Goal: Information Seeking & Learning: Check status

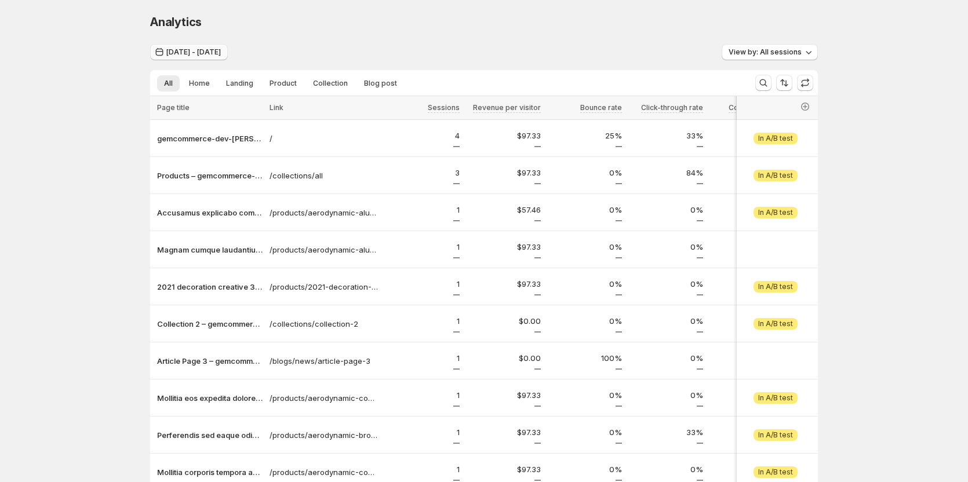
click at [221, 52] on span "Jul 26, 2025 - Jul 31, 2025" at bounding box center [193, 52] width 54 height 9
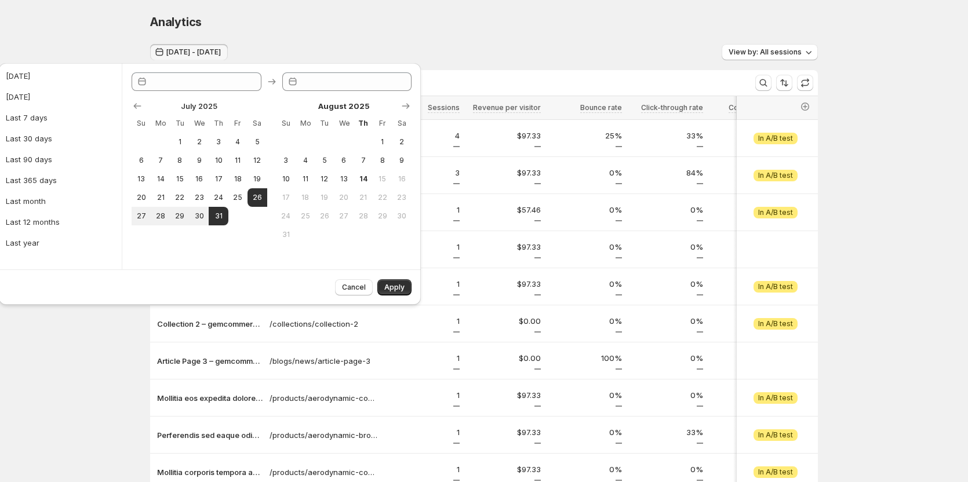
type input "**********"
click at [312, 159] on button "4" at bounding box center [305, 160] width 19 height 19
type input "**********"
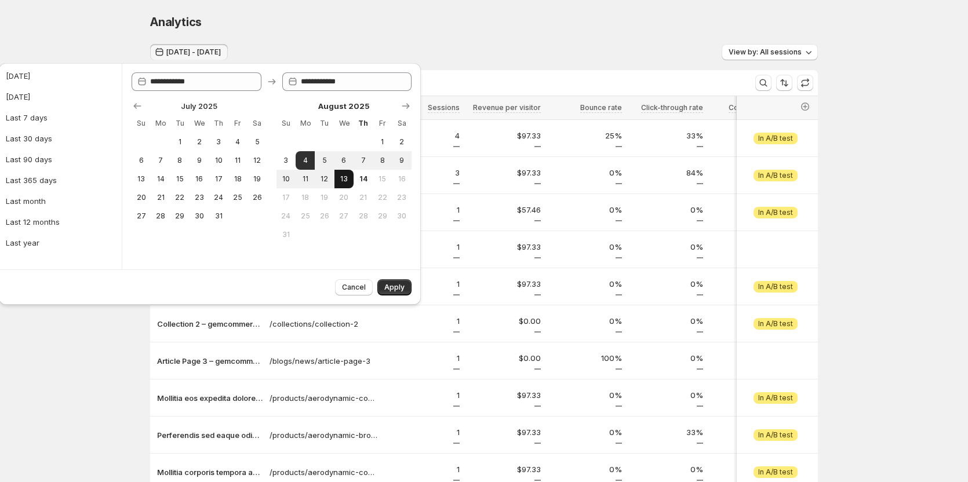
click at [342, 178] on span "13" at bounding box center [344, 178] width 10 height 9
type input "**********"
click at [393, 290] on span "Apply" at bounding box center [394, 287] width 20 height 9
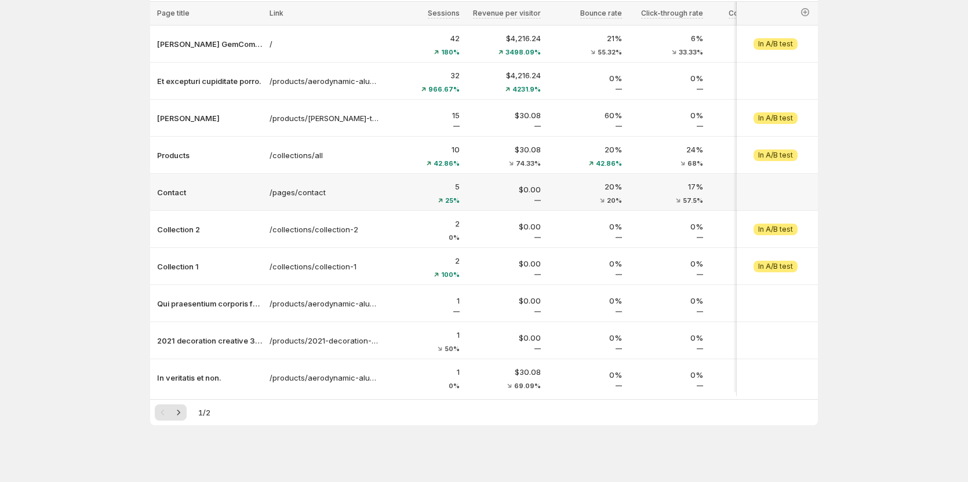
scroll to position [105, 0]
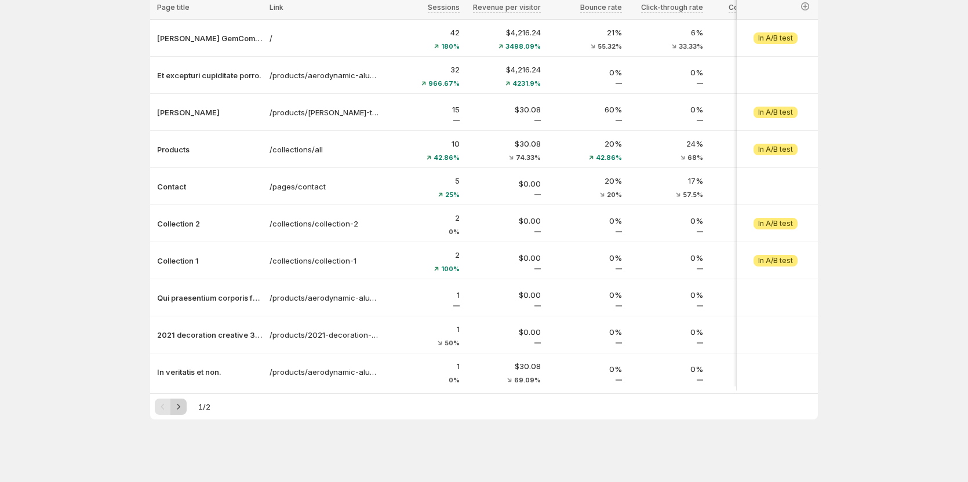
click at [184, 406] on icon "Next" at bounding box center [179, 407] width 12 height 12
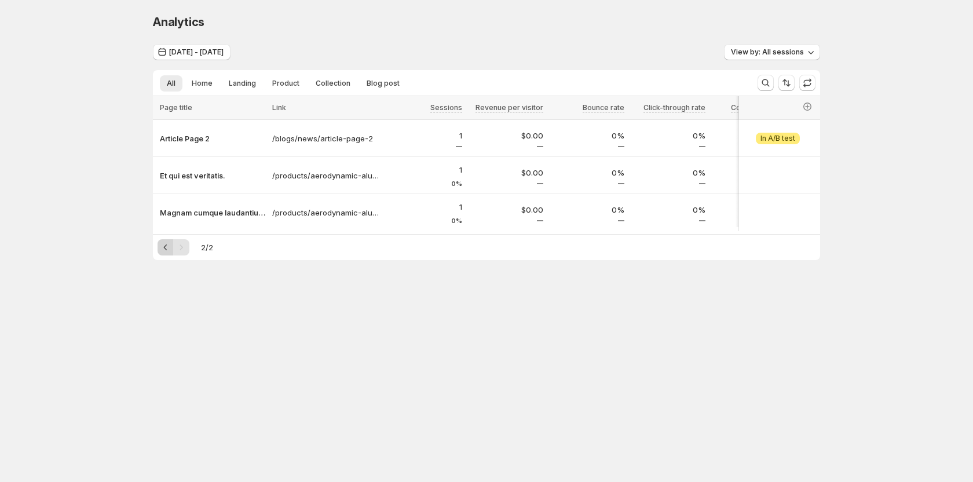
click at [164, 249] on icon "Previous" at bounding box center [166, 248] width 12 height 12
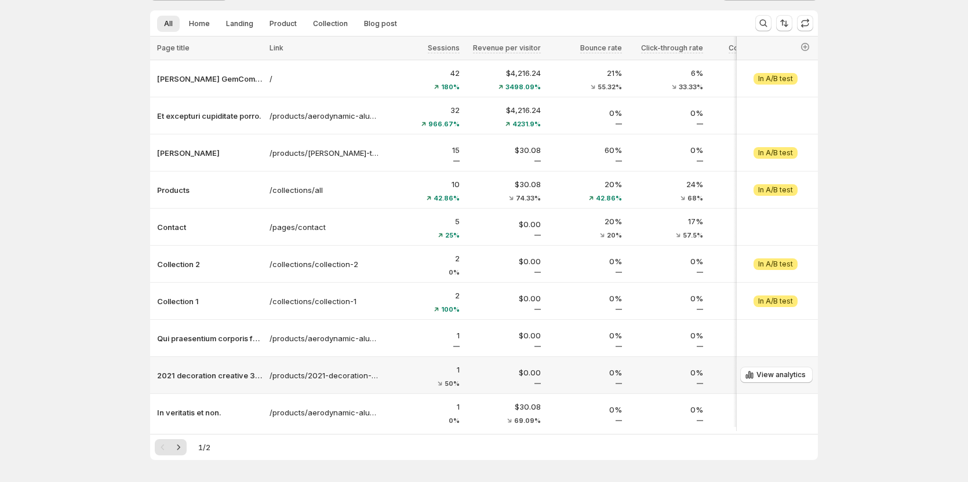
scroll to position [47, 0]
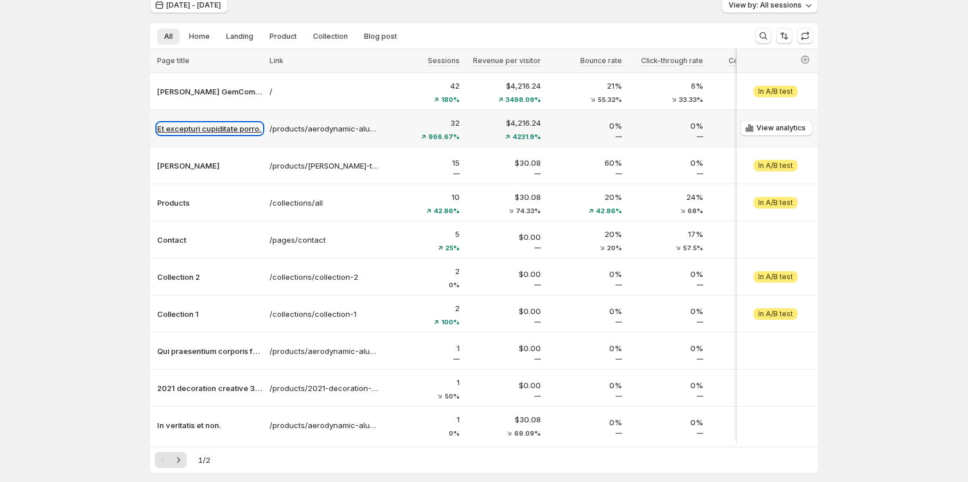
click at [232, 132] on p "Et excepturi cupiditate porro." at bounding box center [209, 129] width 105 height 12
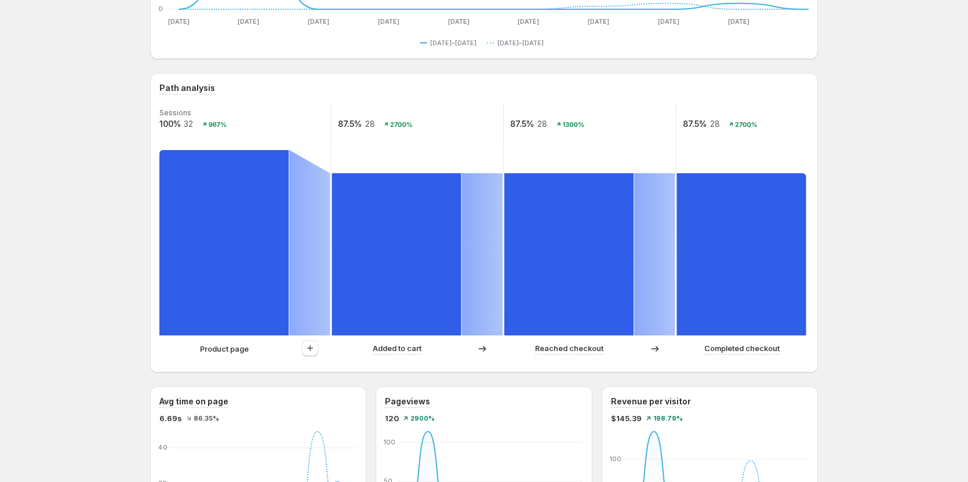
scroll to position [232, 0]
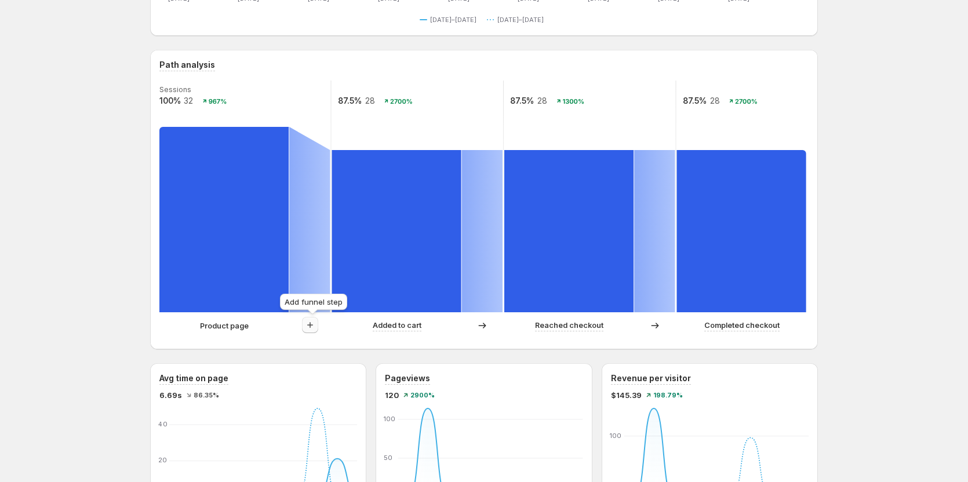
click at [312, 327] on icon "button" at bounding box center [310, 325] width 12 height 12
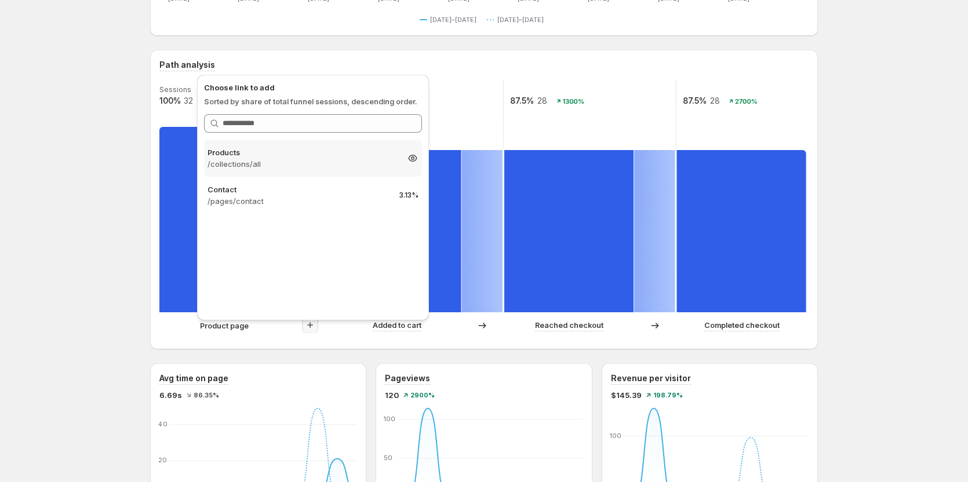
click at [314, 174] on div "Products /collections/all 6.25%" at bounding box center [313, 158] width 218 height 37
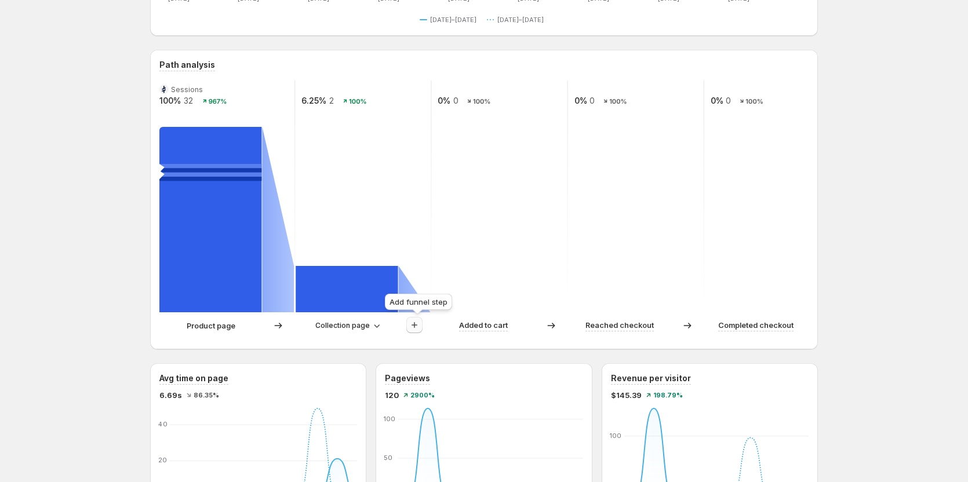
click at [410, 324] on button "button" at bounding box center [414, 325] width 16 height 16
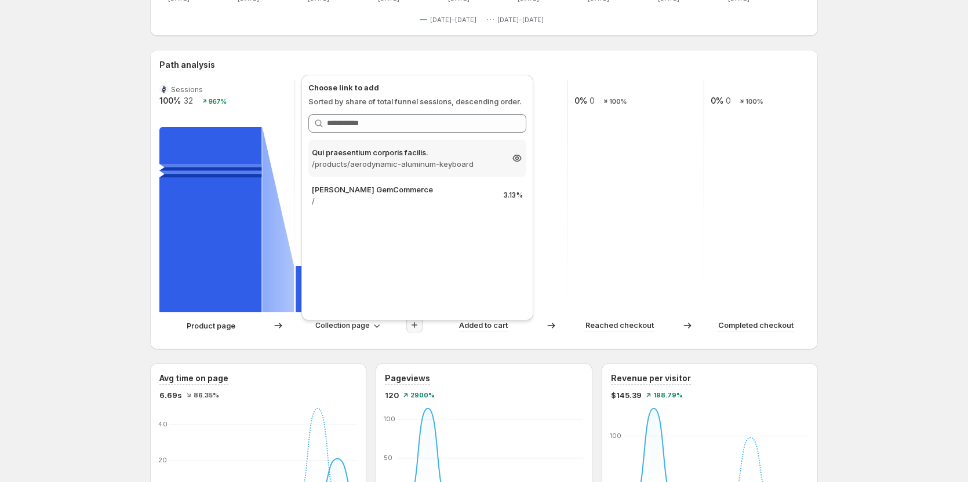
click at [422, 167] on p "/products/aerodynamic-aluminum-keyboard" at bounding box center [407, 164] width 190 height 12
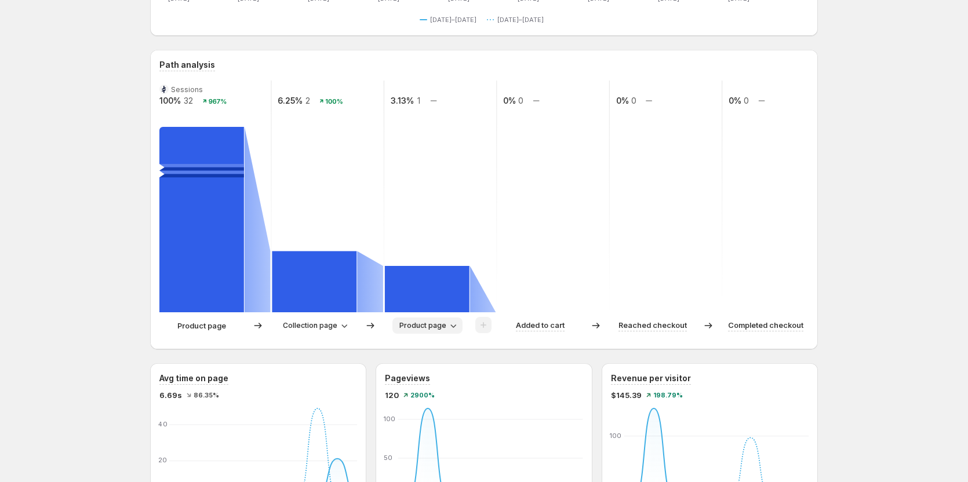
click at [414, 324] on span "Product page" at bounding box center [422, 325] width 47 height 9
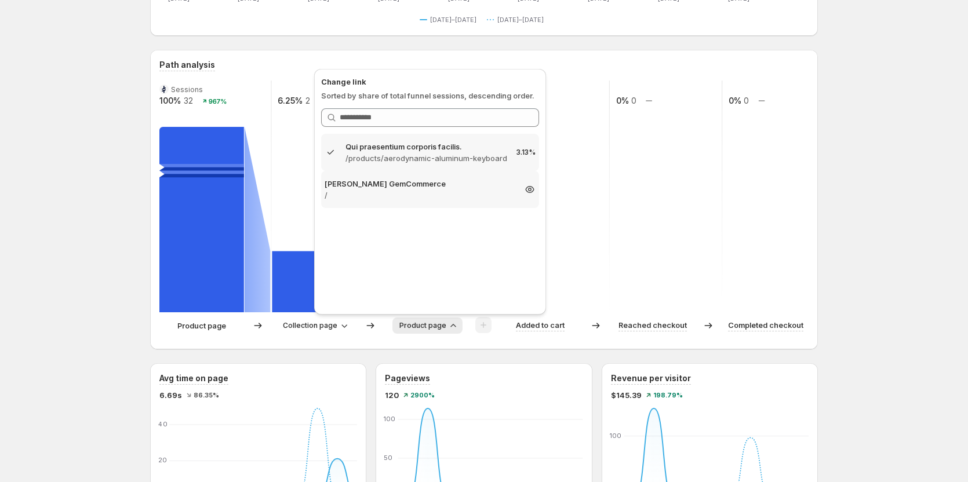
click at [408, 199] on p "/" at bounding box center [419, 195] width 190 height 12
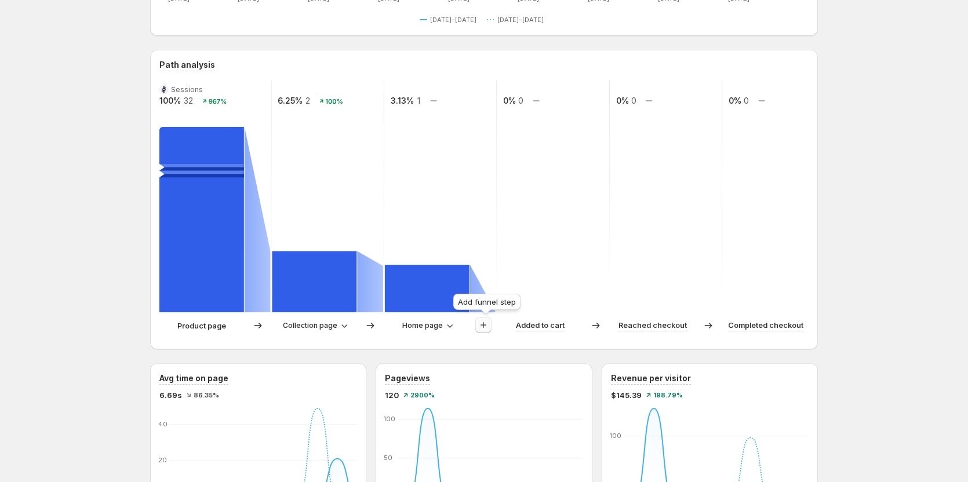
click at [486, 326] on icon "button" at bounding box center [483, 325] width 6 height 6
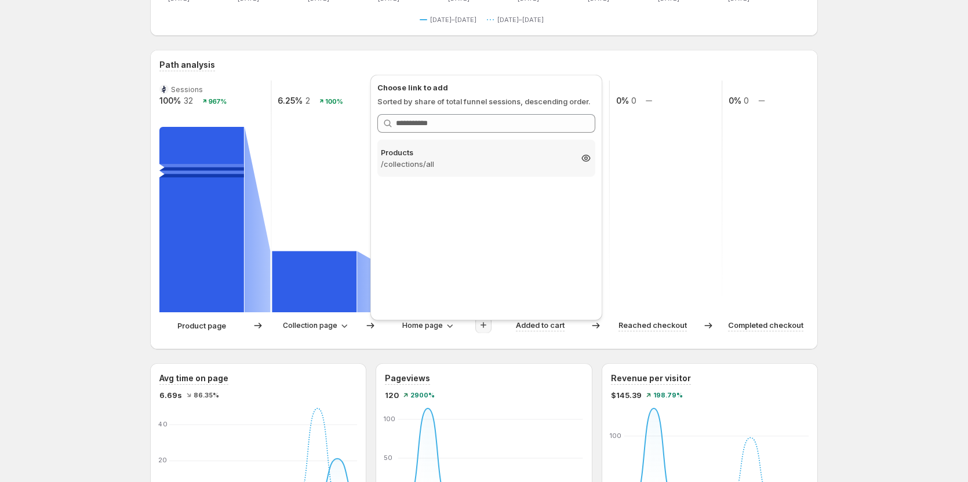
click at [475, 164] on p "/collections/all" at bounding box center [476, 164] width 190 height 12
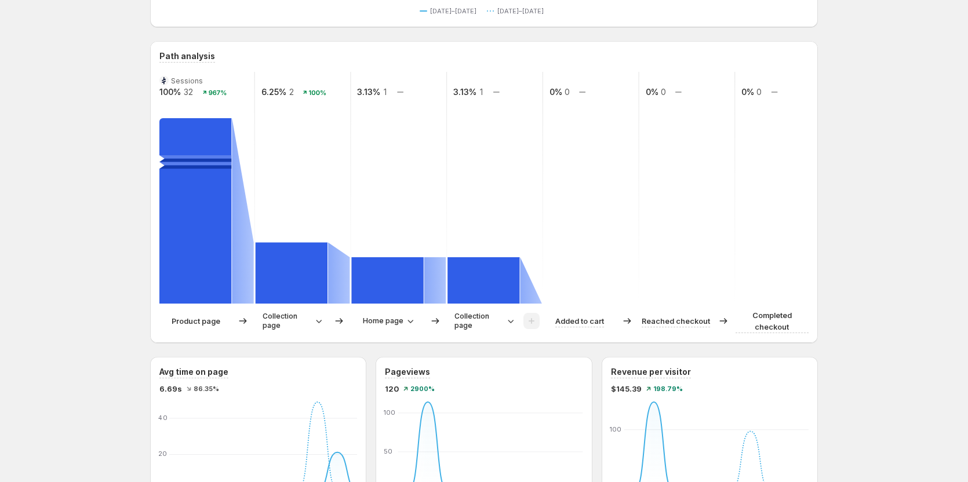
scroll to position [174, 0]
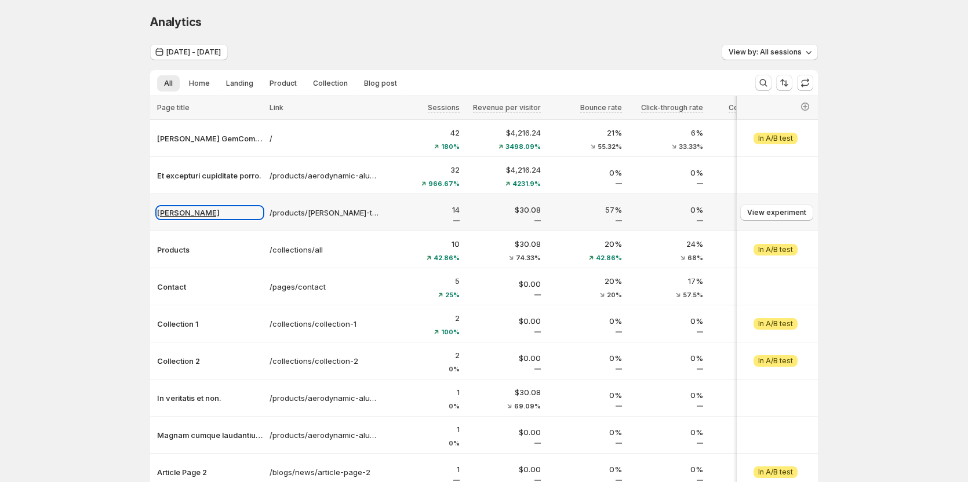
click at [214, 209] on p "[PERSON_NAME]" at bounding box center [209, 213] width 105 height 12
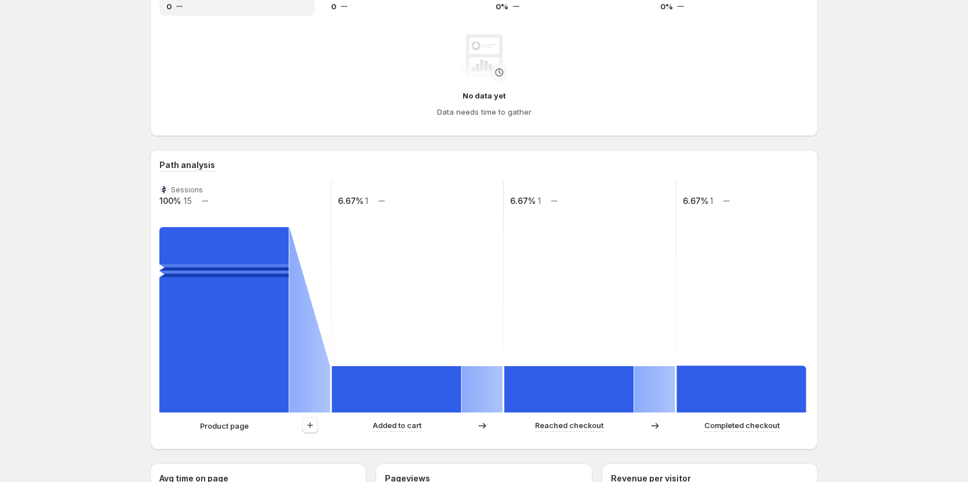
scroll to position [116, 0]
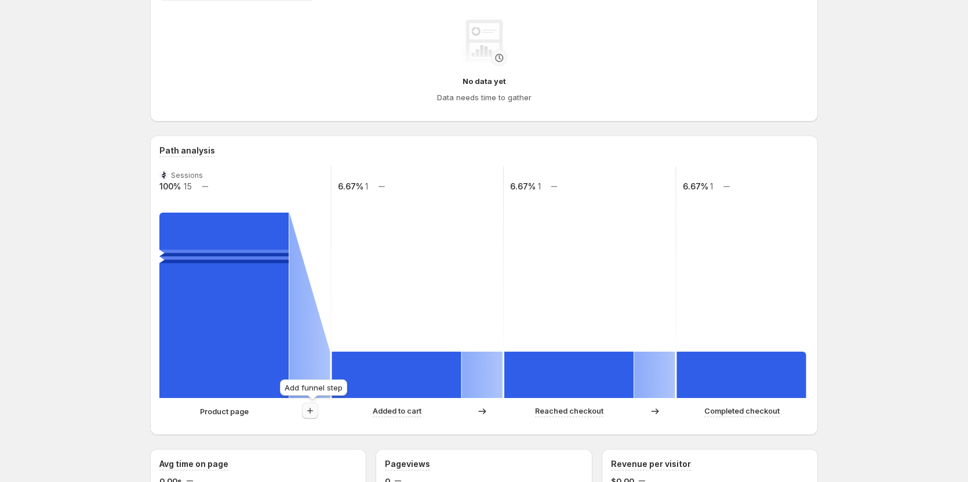
click at [310, 417] on button "button" at bounding box center [310, 411] width 16 height 16
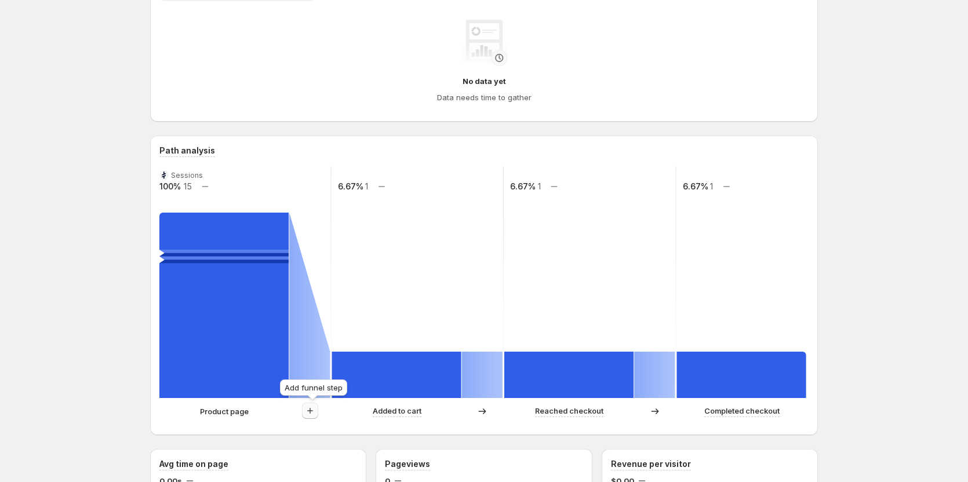
click at [316, 415] on icon "button" at bounding box center [310, 411] width 12 height 12
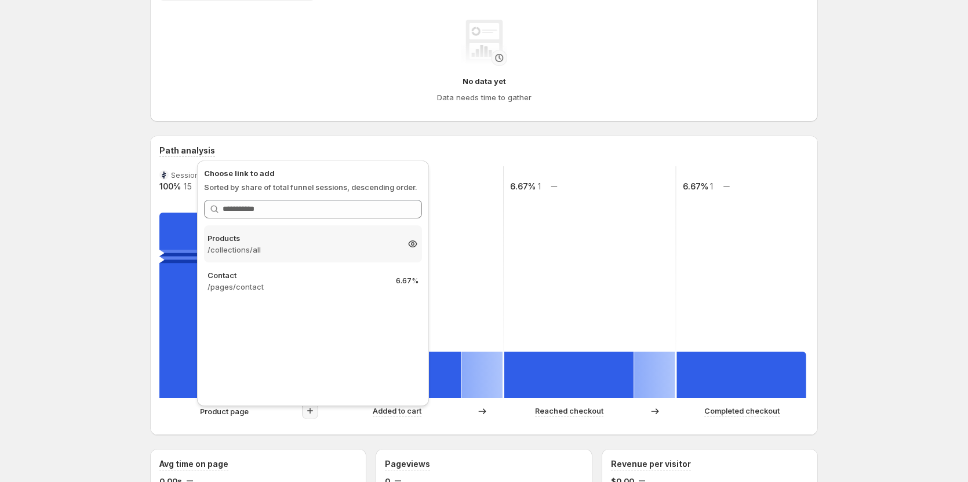
click at [288, 236] on p "Products" at bounding box center [302, 238] width 190 height 12
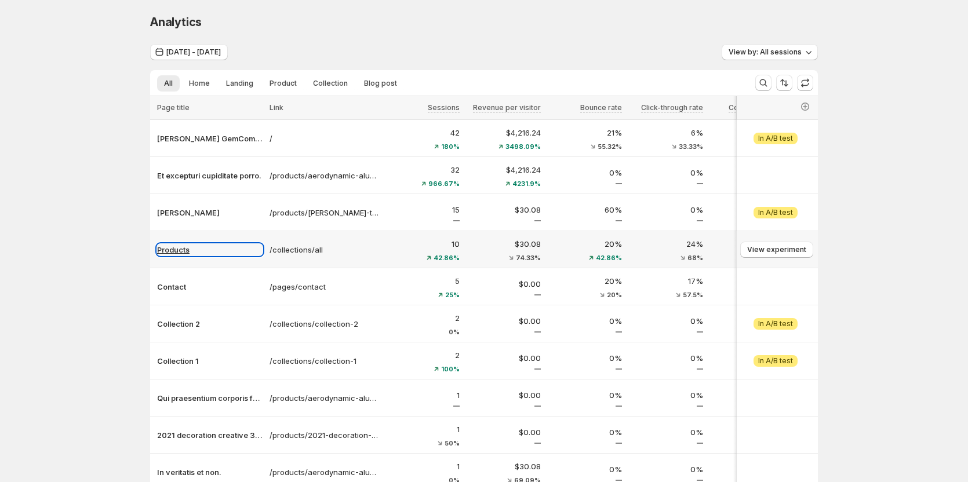
click at [174, 251] on p "Products" at bounding box center [209, 250] width 105 height 12
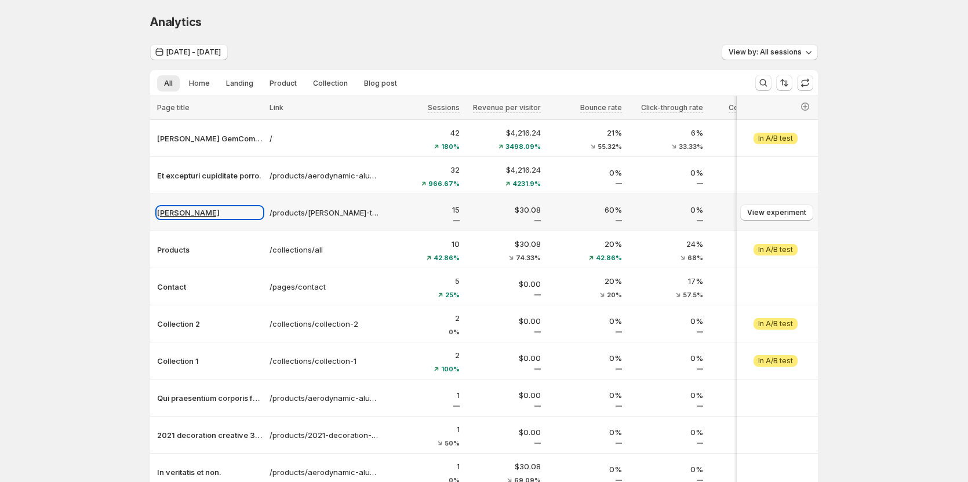
click at [188, 212] on p "[PERSON_NAME]" at bounding box center [209, 213] width 105 height 12
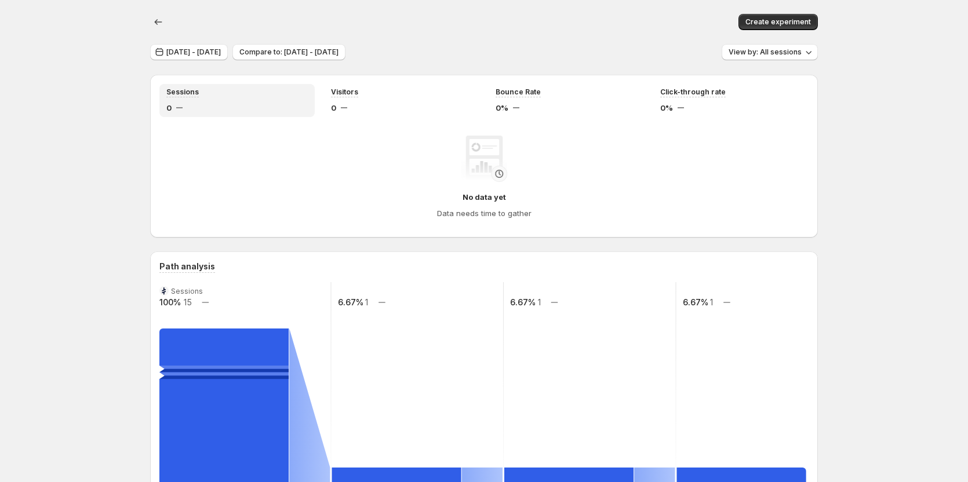
scroll to position [174, 0]
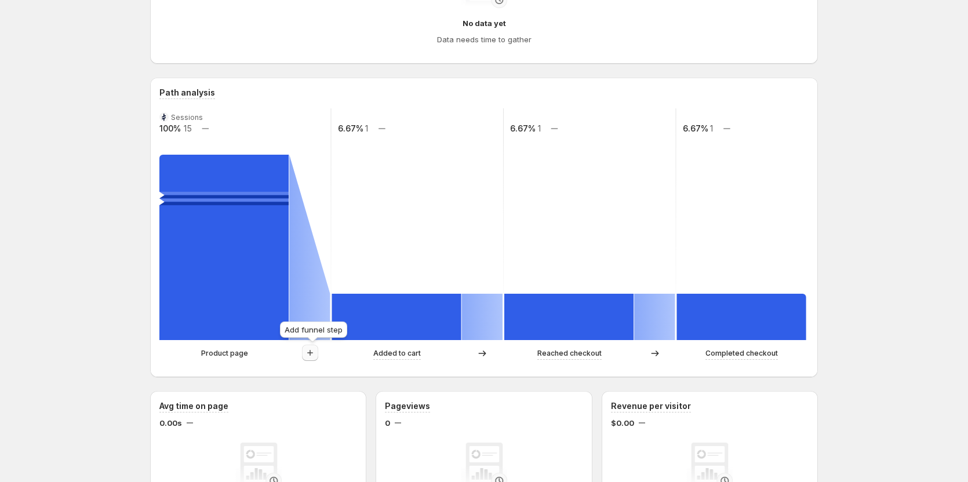
click at [312, 352] on icon "button" at bounding box center [310, 353] width 12 height 12
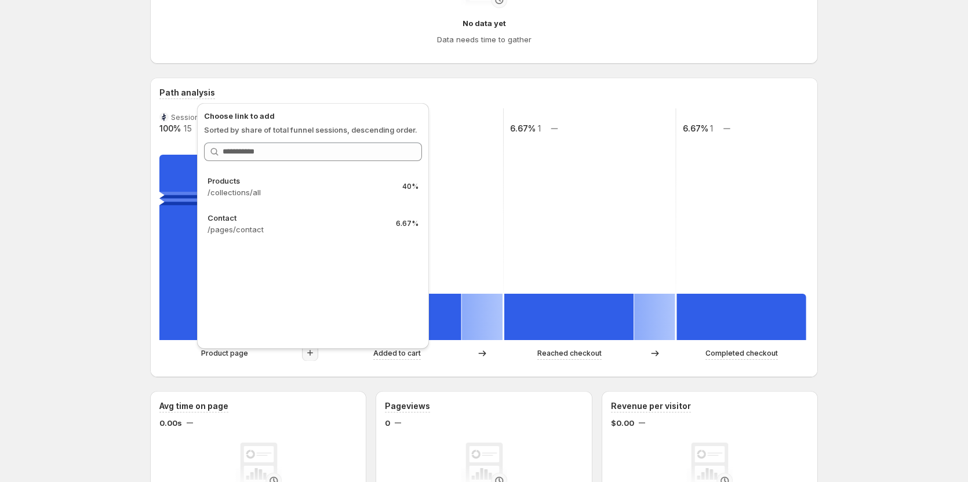
click at [69, 231] on div "Create experiment [DATE] - [DATE] Compare to: [DATE] - [DATE] View by: All sess…" at bounding box center [484, 466] width 968 height 1281
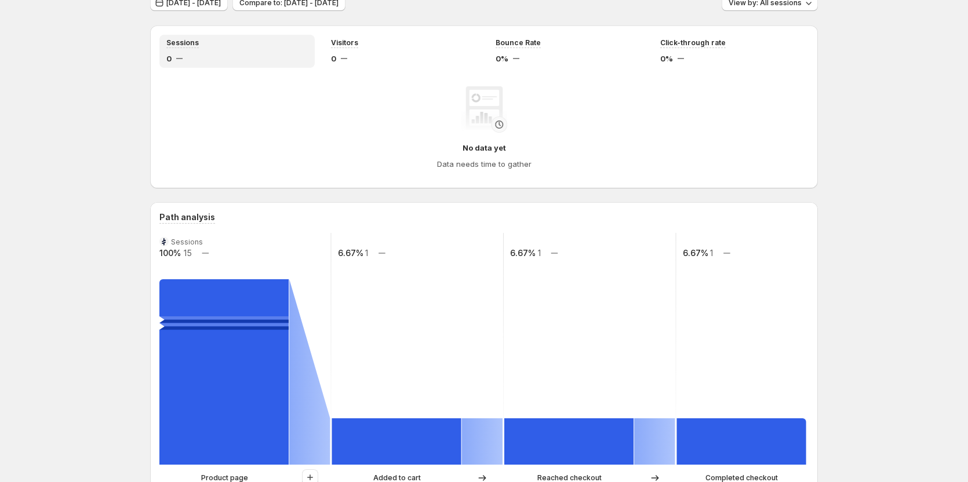
scroll to position [0, 0]
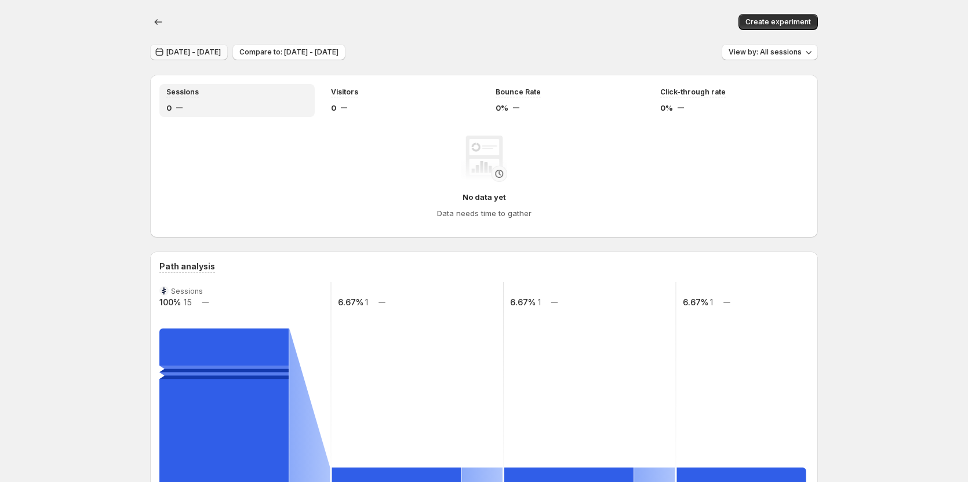
click at [190, 59] on button "[DATE] - [DATE]" at bounding box center [189, 52] width 78 height 16
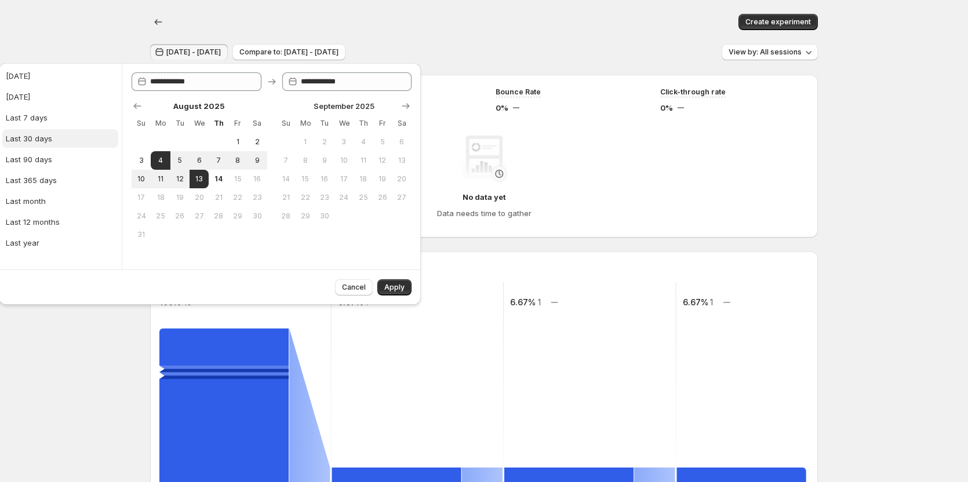
click at [40, 136] on div "Last 30 days" at bounding box center [29, 139] width 46 height 12
type input "**********"
click at [394, 287] on span "Apply" at bounding box center [394, 287] width 20 height 9
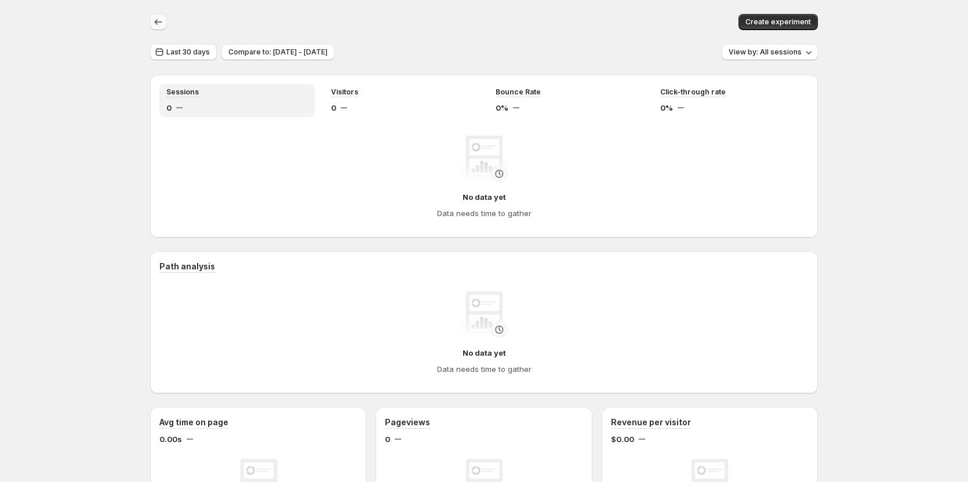
click at [156, 24] on icon "button" at bounding box center [158, 22] width 12 height 12
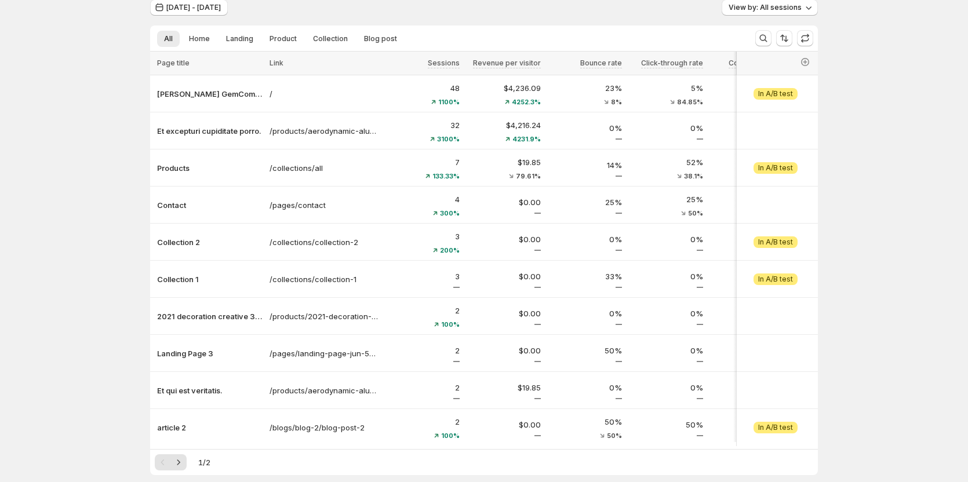
scroll to position [58, 0]
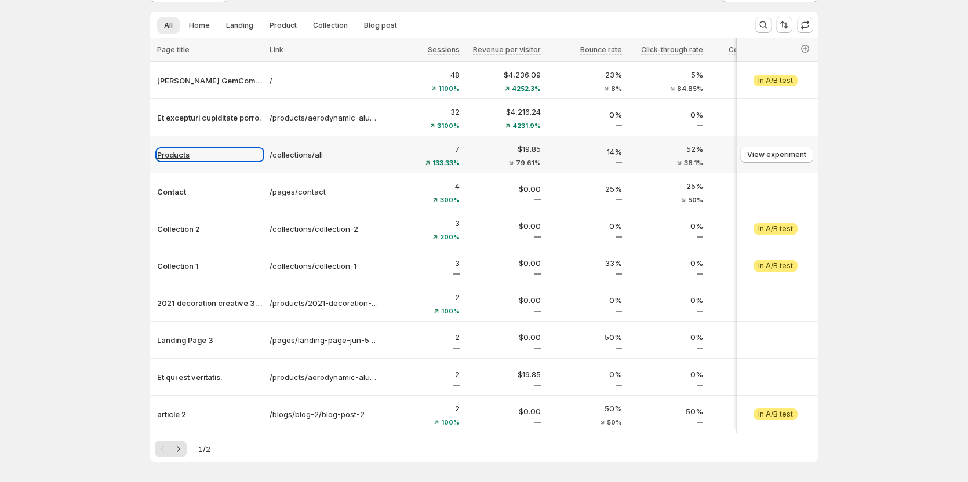
click at [166, 150] on p "Products" at bounding box center [209, 155] width 105 height 12
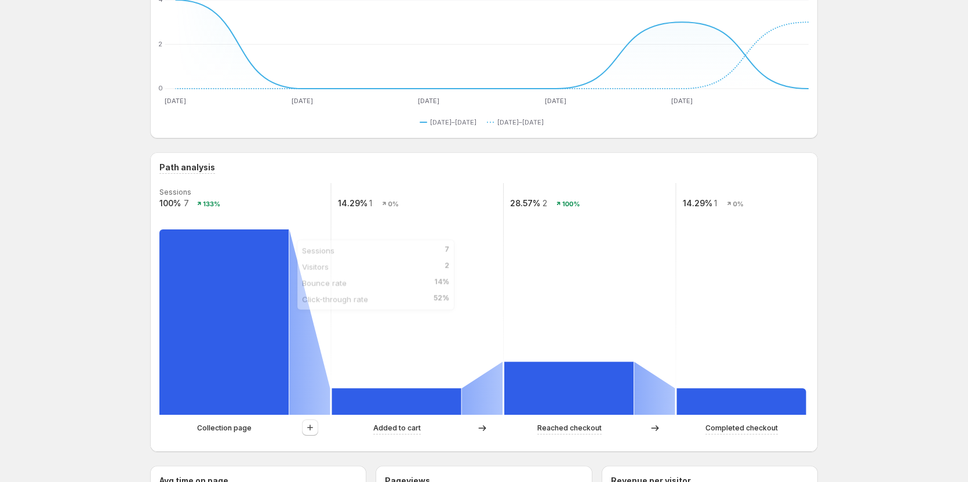
scroll to position [174, 0]
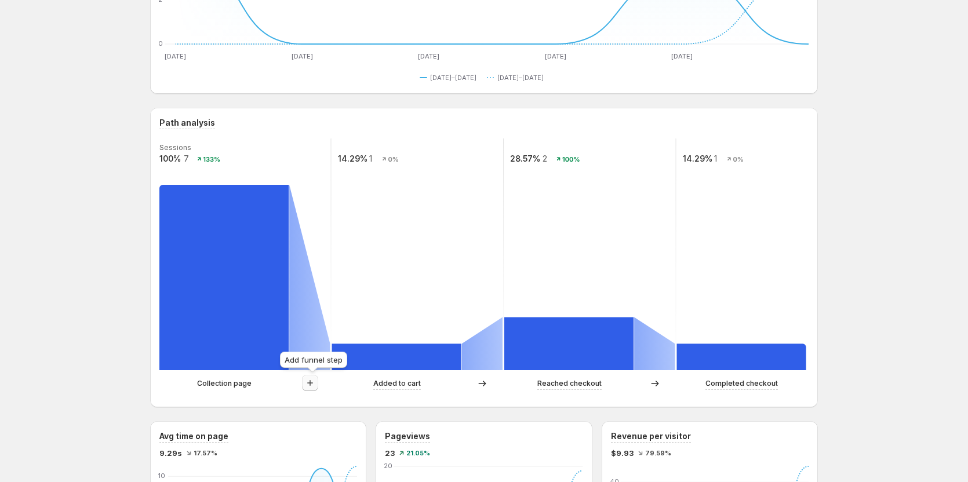
click at [315, 381] on icon "button" at bounding box center [310, 383] width 12 height 12
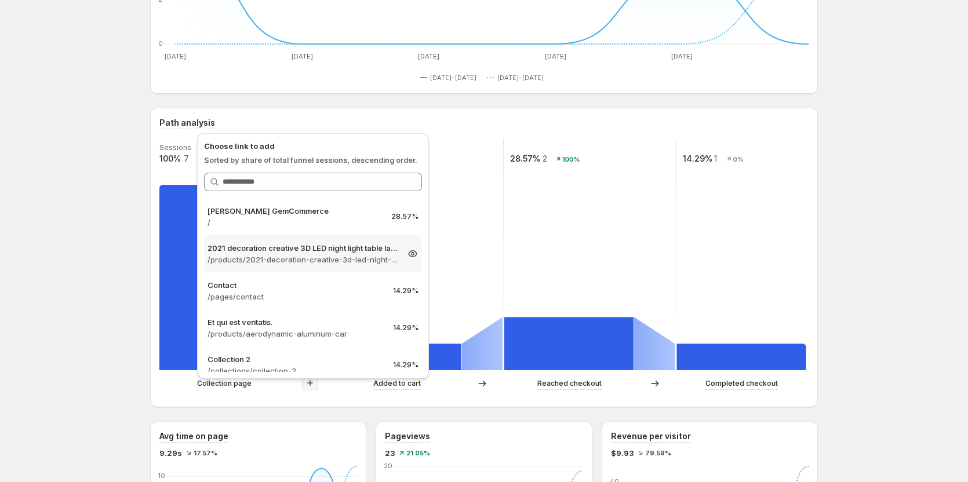
click at [322, 256] on p "/products/2021-decoration-creative-3d-led-night-light-table-lamp-children-bedro…" at bounding box center [302, 260] width 190 height 12
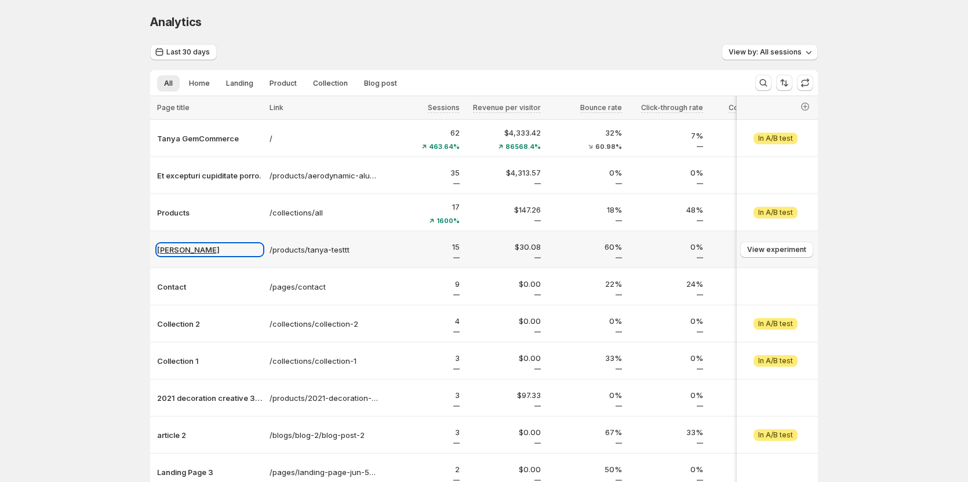
click at [174, 248] on p "[PERSON_NAME]" at bounding box center [209, 250] width 105 height 12
click at [184, 255] on p "Tanya Testtt" at bounding box center [209, 250] width 105 height 12
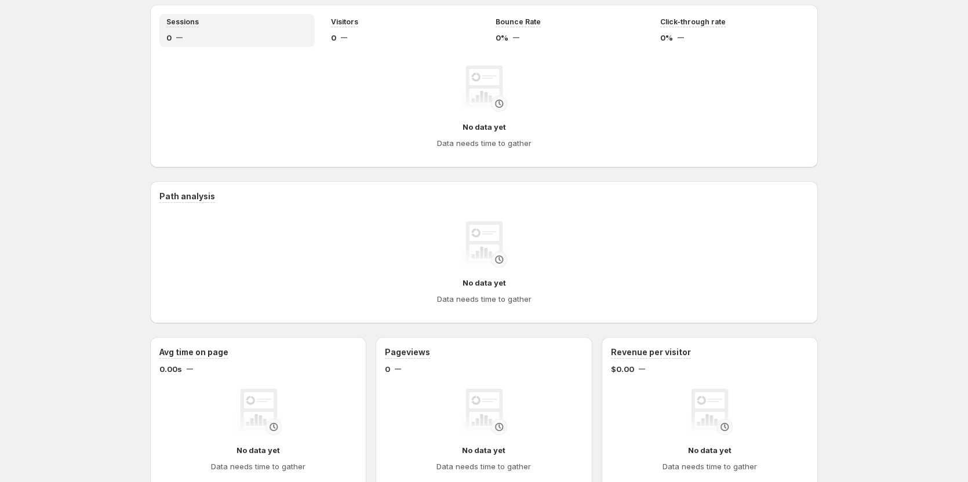
scroll to position [174, 0]
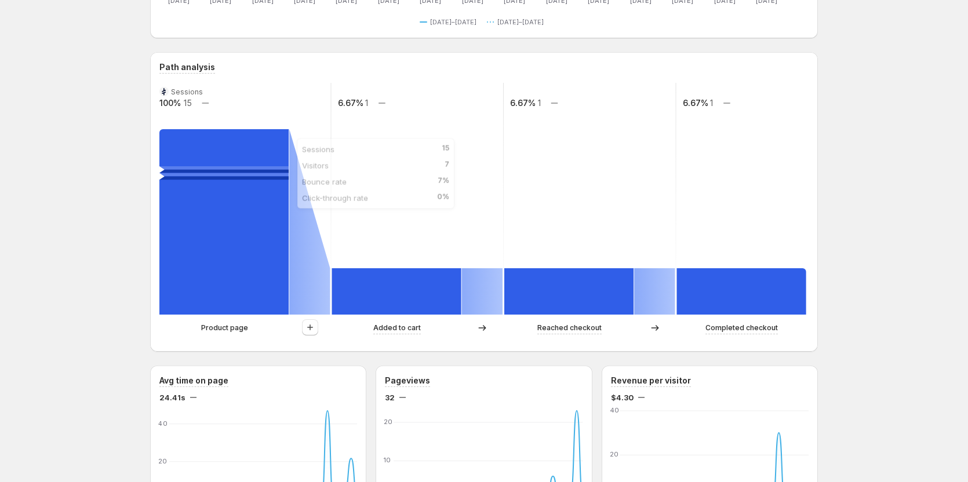
scroll to position [232, 0]
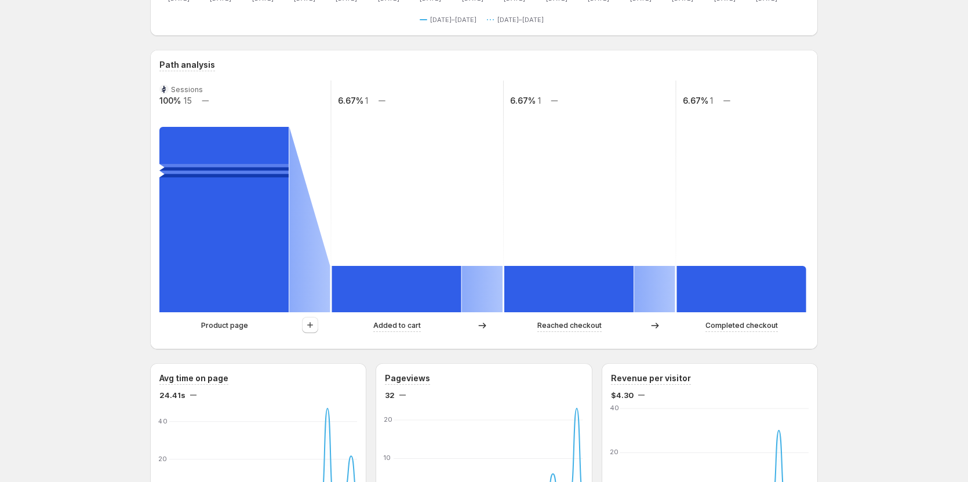
click at [309, 315] on div "Sessions 100% 15 6.67% 1 6.67% 1 6.67% 1 Product page Added to cart Reached che…" at bounding box center [483, 211] width 649 height 260
click at [308, 320] on icon "button" at bounding box center [310, 325] width 12 height 12
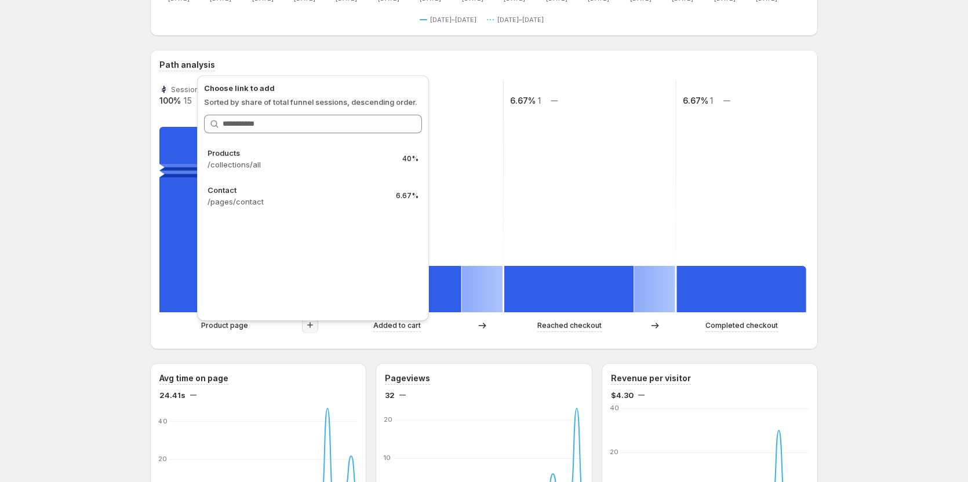
click at [118, 132] on div "Tanya Testtt. This page is ready Tanya Testtt Create experiment Last 30 days Co…" at bounding box center [484, 476] width 968 height 1416
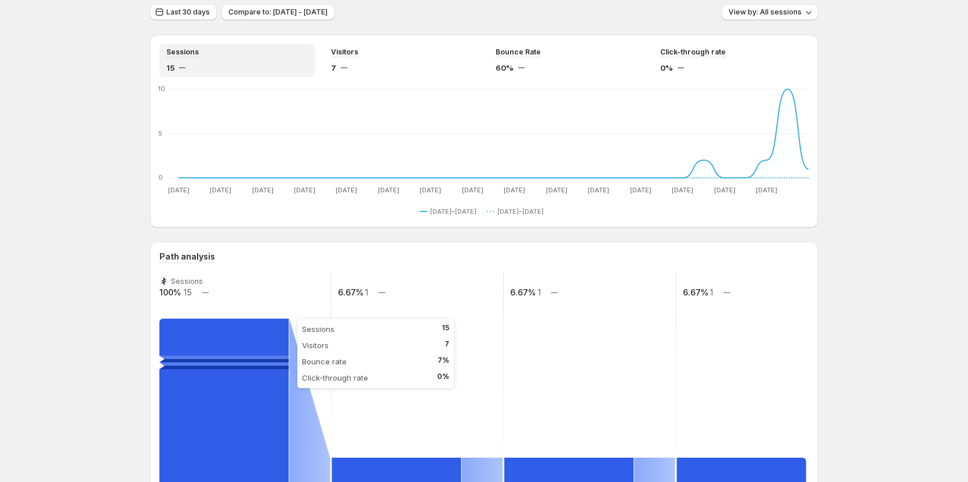
scroll to position [0, 0]
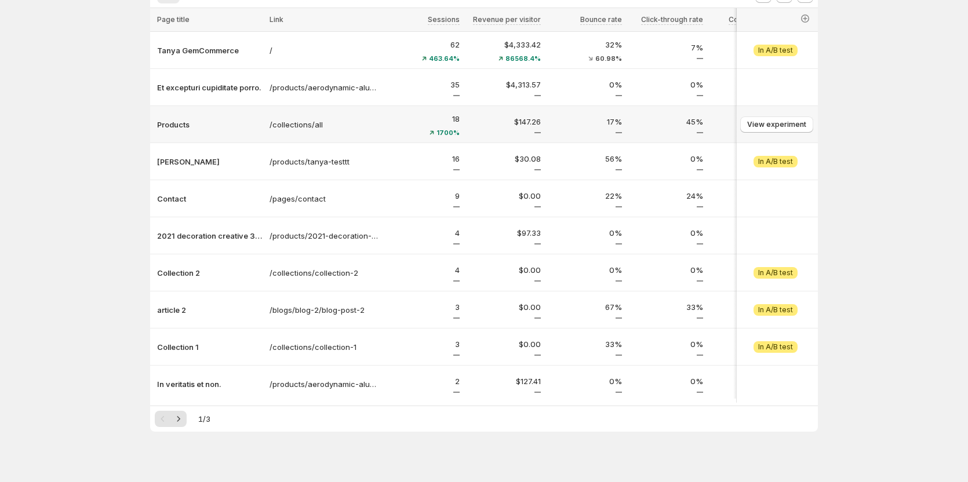
scroll to position [105, 0]
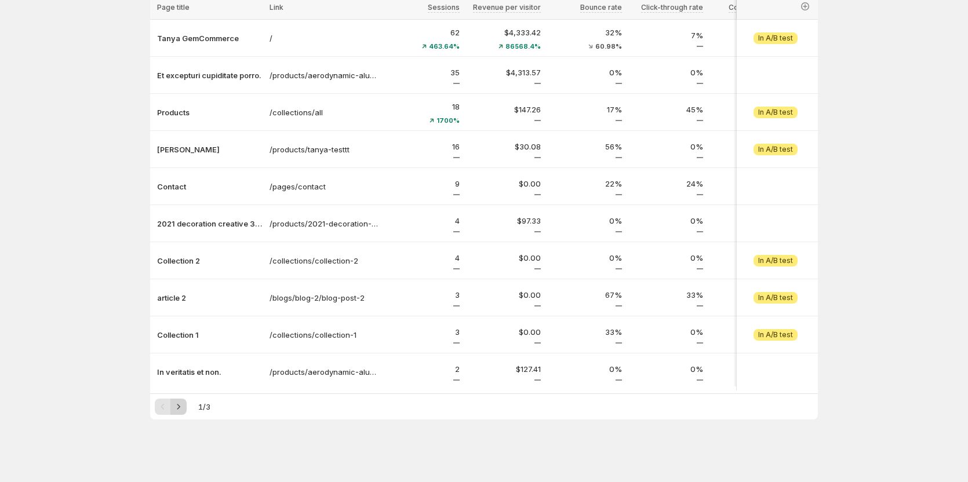
click at [181, 407] on icon "Next" at bounding box center [179, 407] width 12 height 12
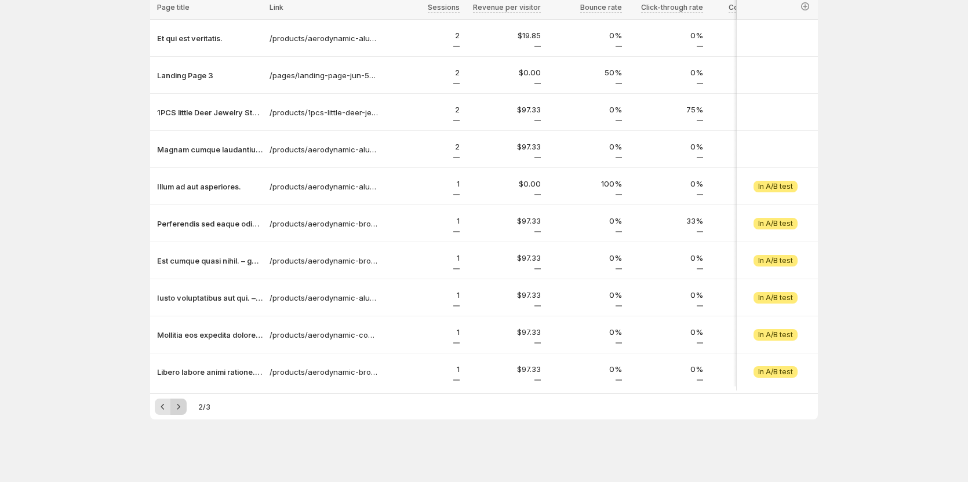
click at [184, 410] on icon "Next" at bounding box center [179, 407] width 12 height 12
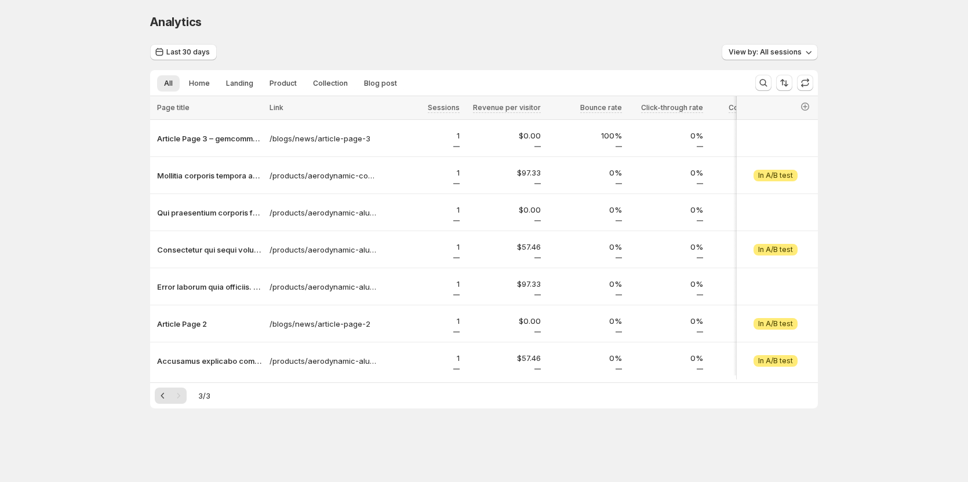
scroll to position [0, 0]
click at [167, 402] on icon "Previous" at bounding box center [166, 396] width 12 height 12
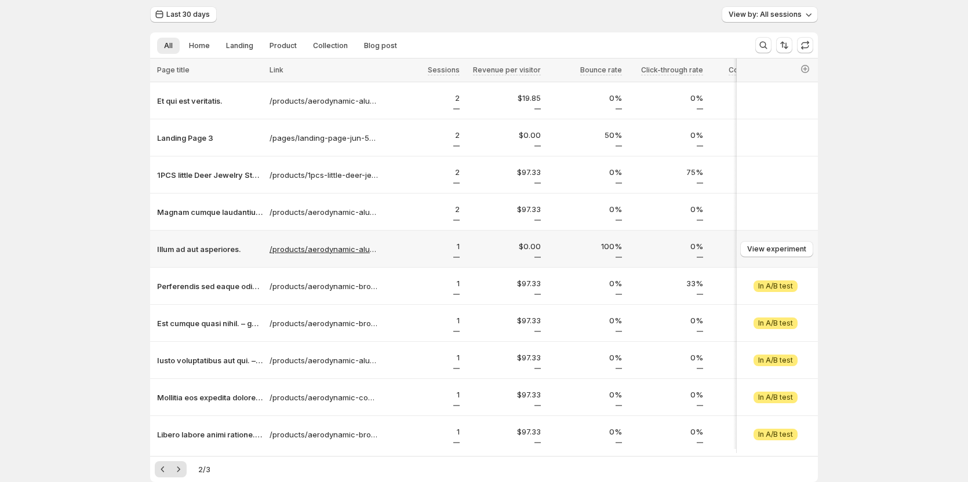
scroll to position [58, 0]
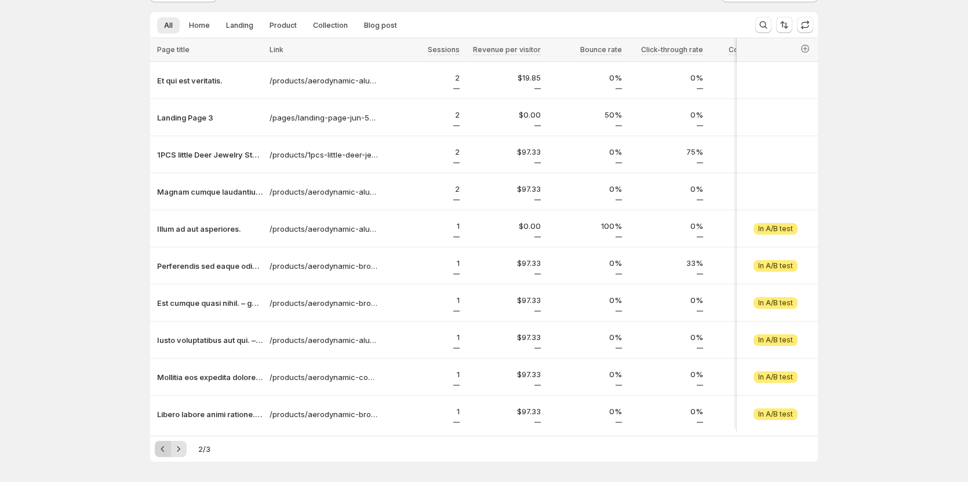
click at [165, 455] on icon "Previous" at bounding box center [163, 449] width 12 height 12
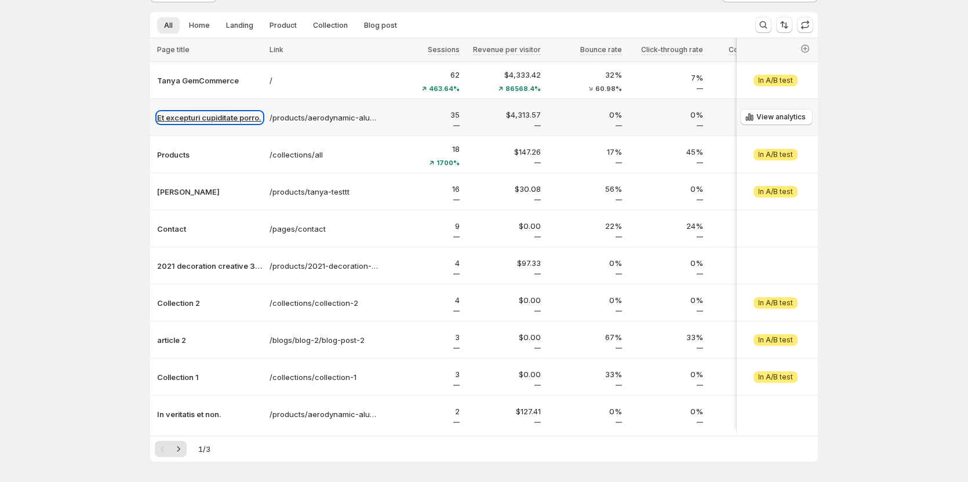
click at [218, 116] on p "Et excepturi cupiditate porro." at bounding box center [209, 118] width 105 height 12
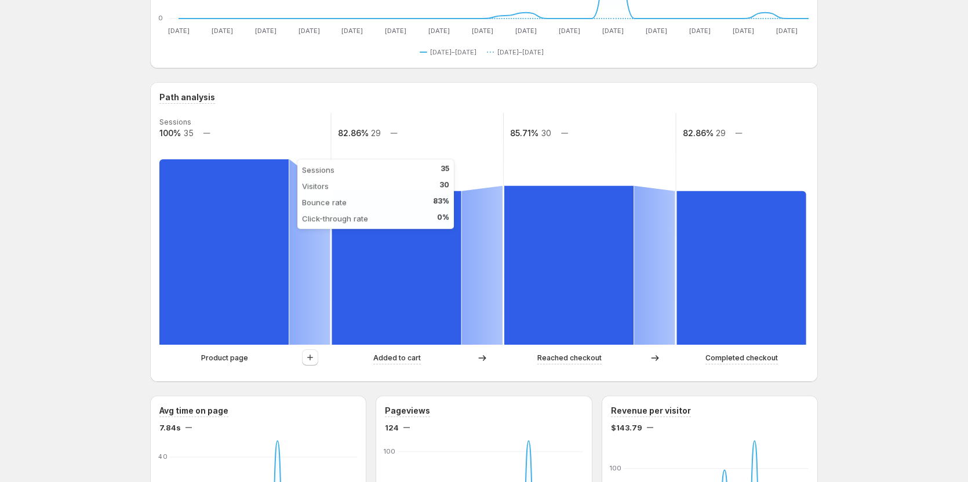
scroll to position [218, 0]
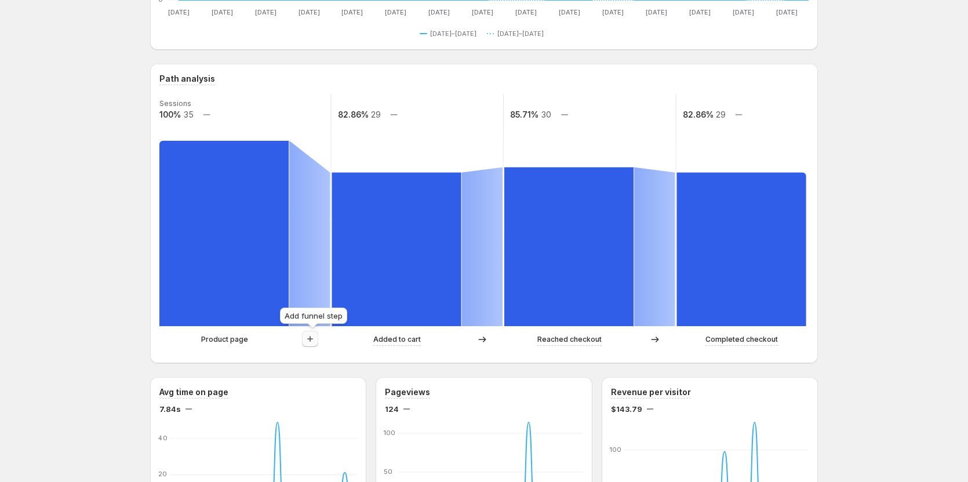
click at [312, 338] on icon "button" at bounding box center [310, 339] width 12 height 12
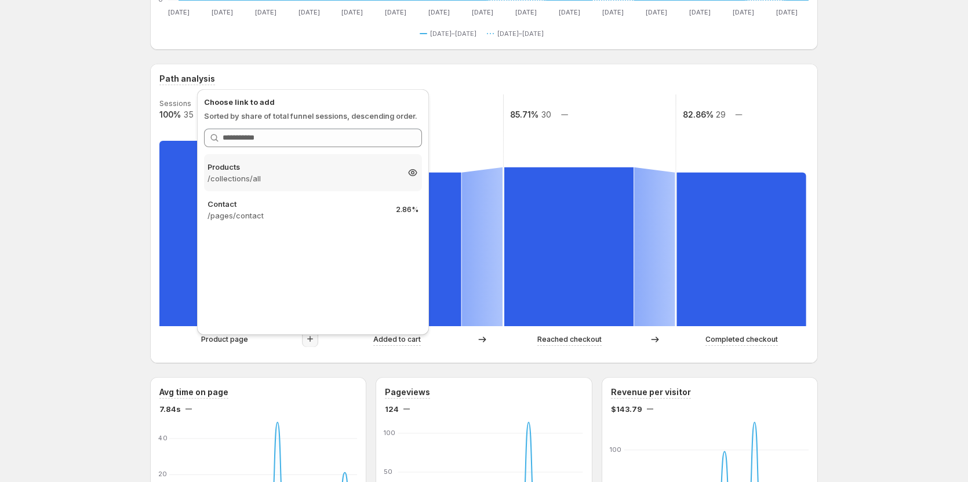
click at [307, 187] on div "Products /collections/all 8.57%" at bounding box center [313, 172] width 218 height 37
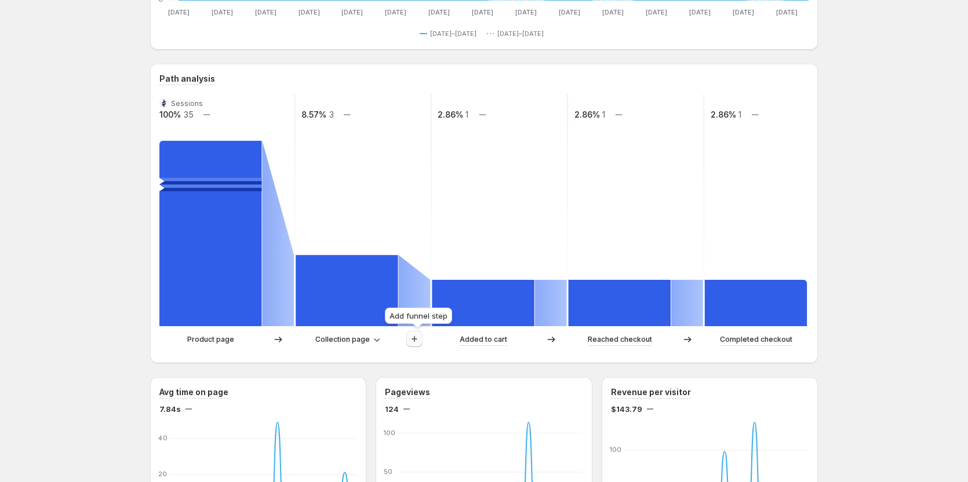
click at [418, 336] on icon "button" at bounding box center [415, 339] width 12 height 12
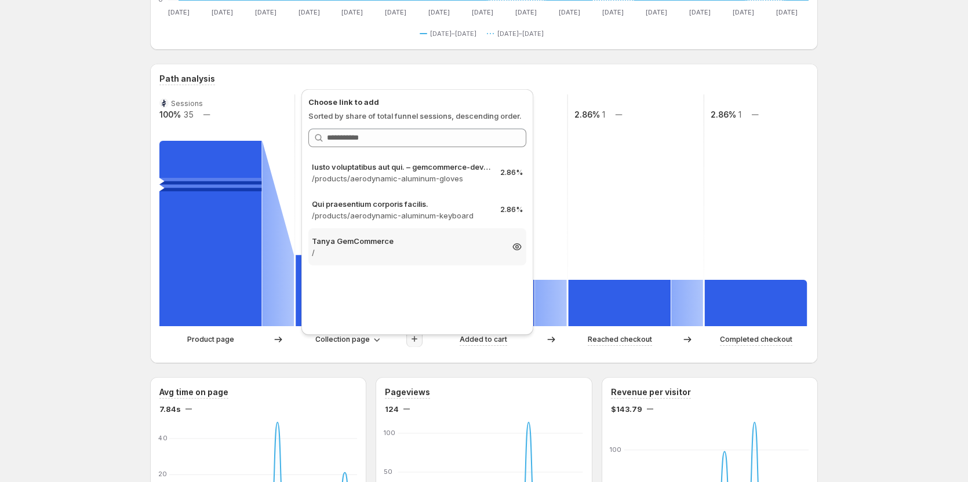
click at [389, 245] on p "Tanya GemCommerce" at bounding box center [407, 241] width 190 height 12
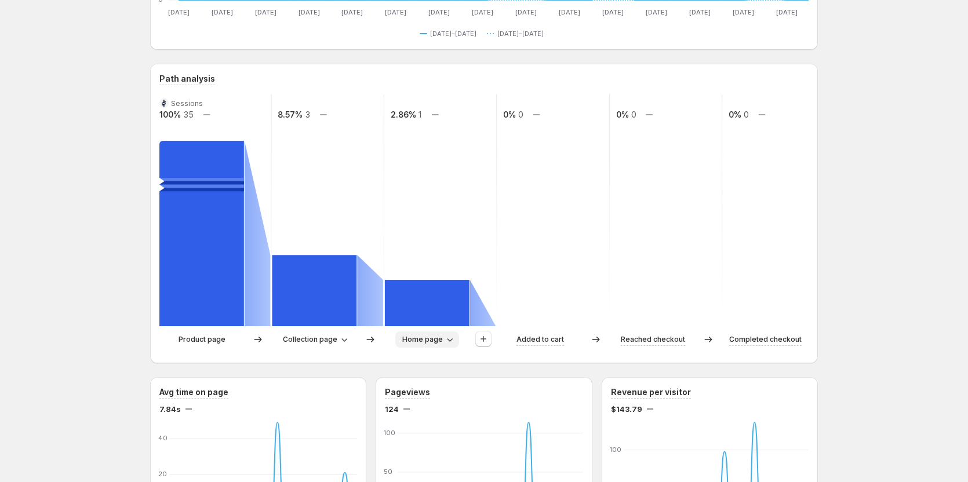
click at [451, 336] on icon "button" at bounding box center [450, 340] width 12 height 12
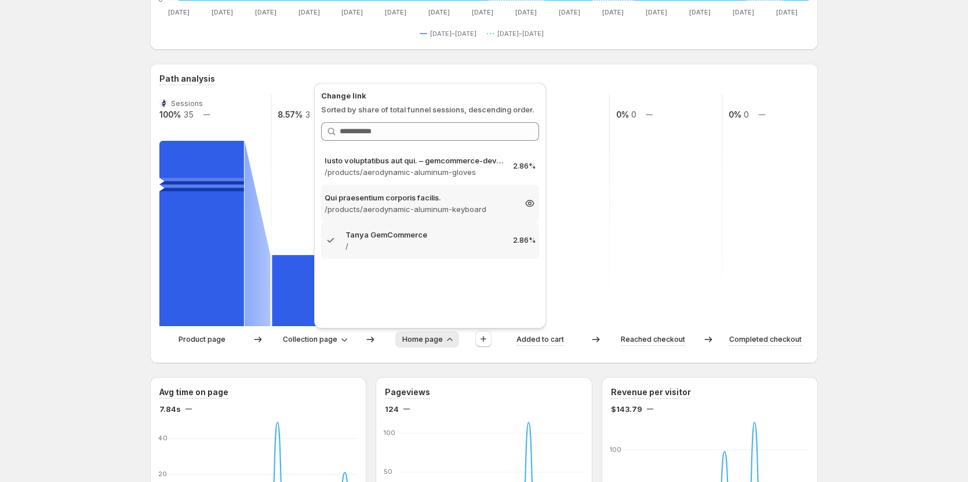
click at [421, 208] on p "/products/aerodynamic-aluminum-keyboard" at bounding box center [419, 209] width 190 height 12
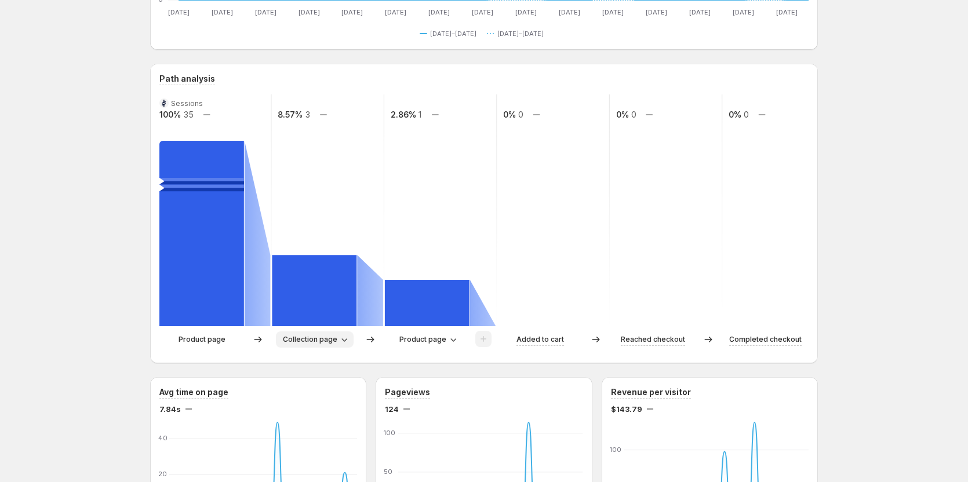
click at [349, 340] on icon "button" at bounding box center [344, 340] width 12 height 12
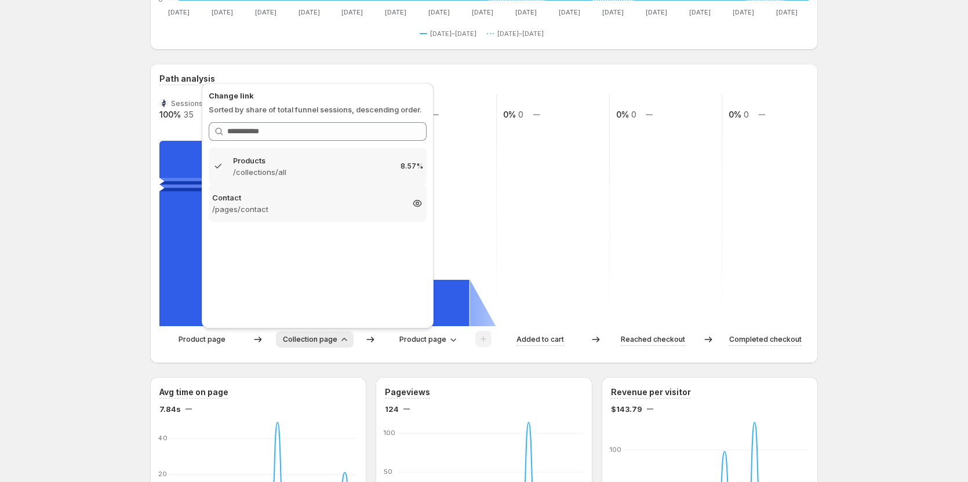
click at [304, 208] on p "/pages/contact" at bounding box center [307, 209] width 190 height 12
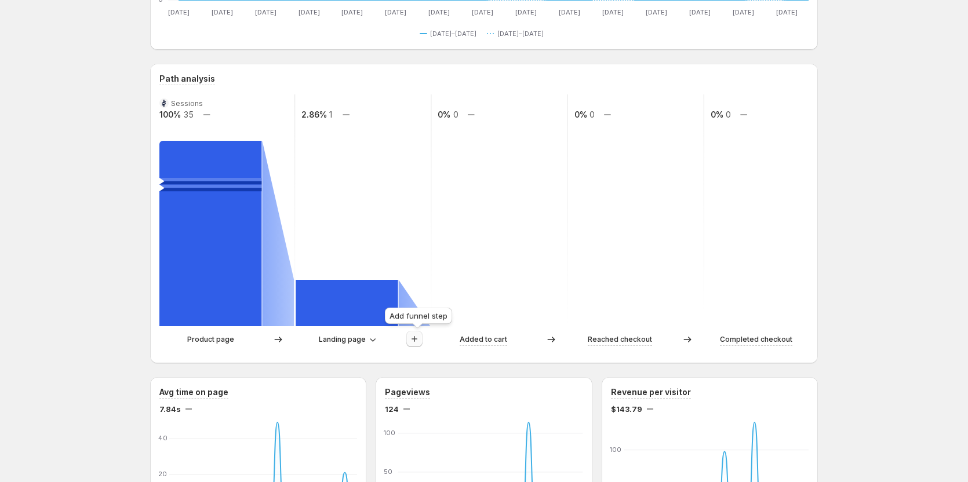
click at [418, 337] on icon "button" at bounding box center [415, 339] width 12 height 12
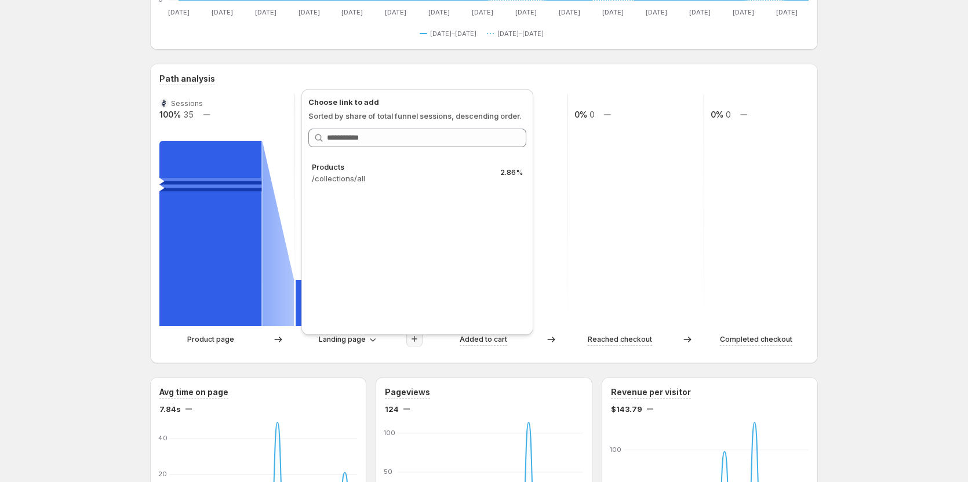
click at [312, 341] on div "Landing page" at bounding box center [347, 339] width 103 height 16
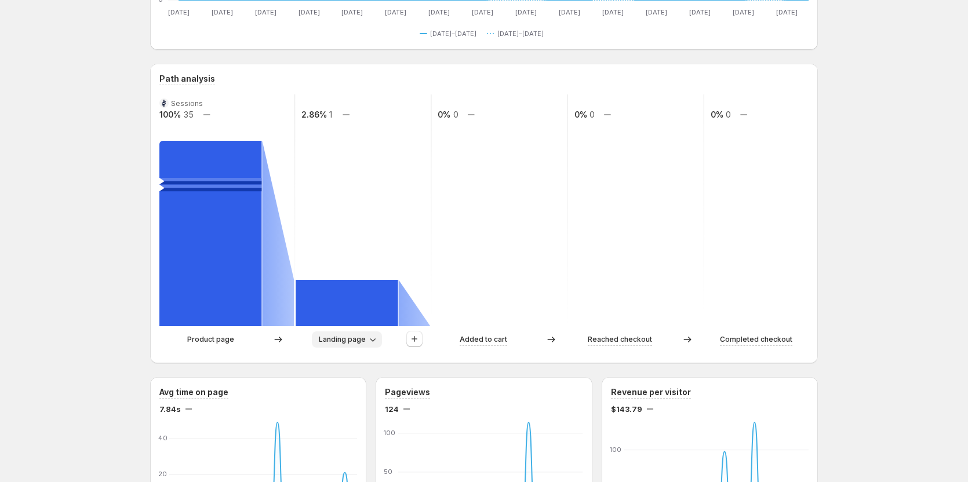
click at [344, 341] on span "Landing page" at bounding box center [342, 339] width 47 height 9
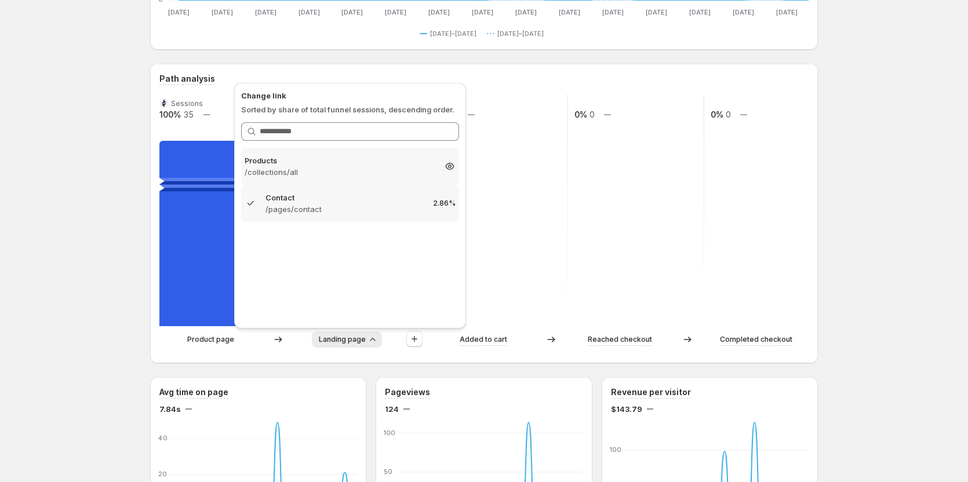
click at [282, 172] on p "/collections/all" at bounding box center [340, 172] width 190 height 12
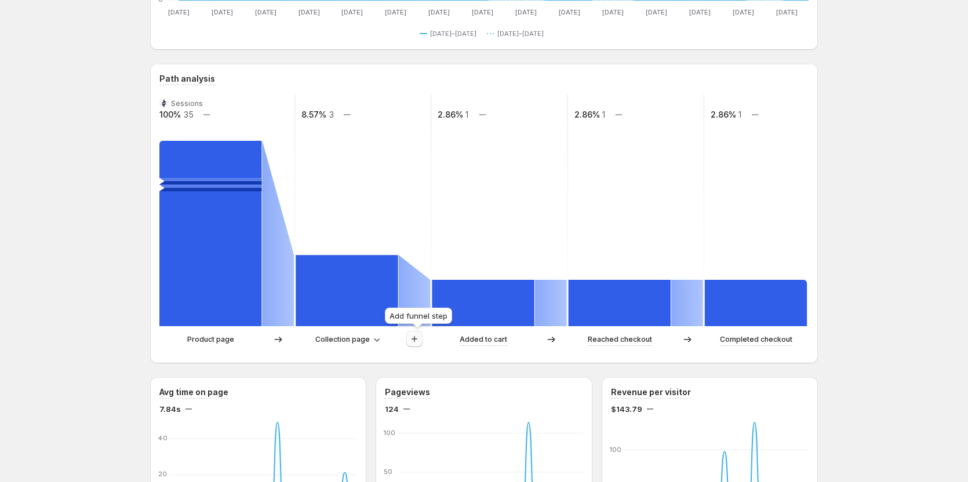
click at [419, 341] on icon "button" at bounding box center [415, 339] width 12 height 12
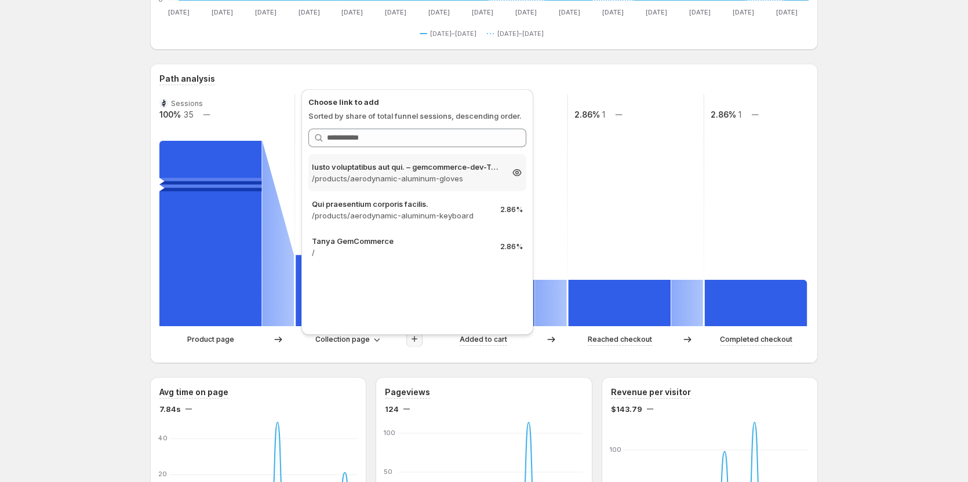
click at [385, 180] on p "/products/aerodynamic-aluminum-gloves" at bounding box center [407, 179] width 190 height 12
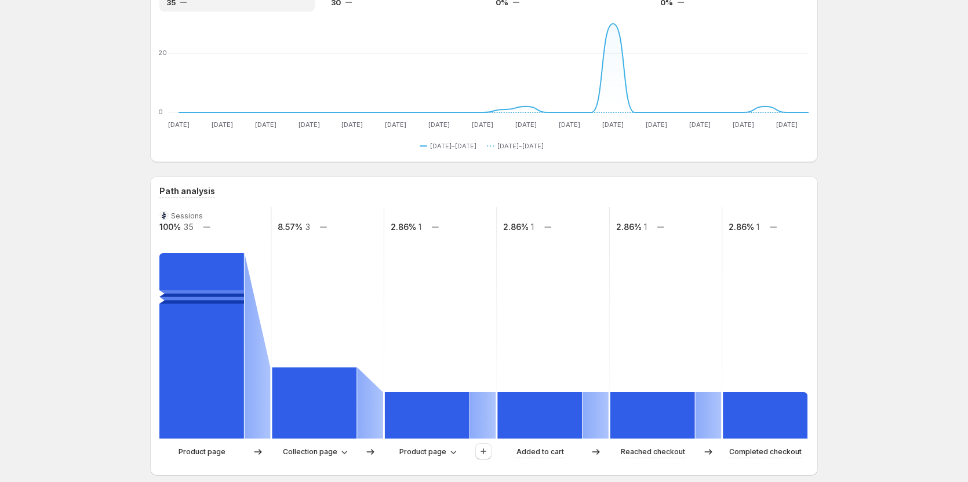
scroll to position [0, 0]
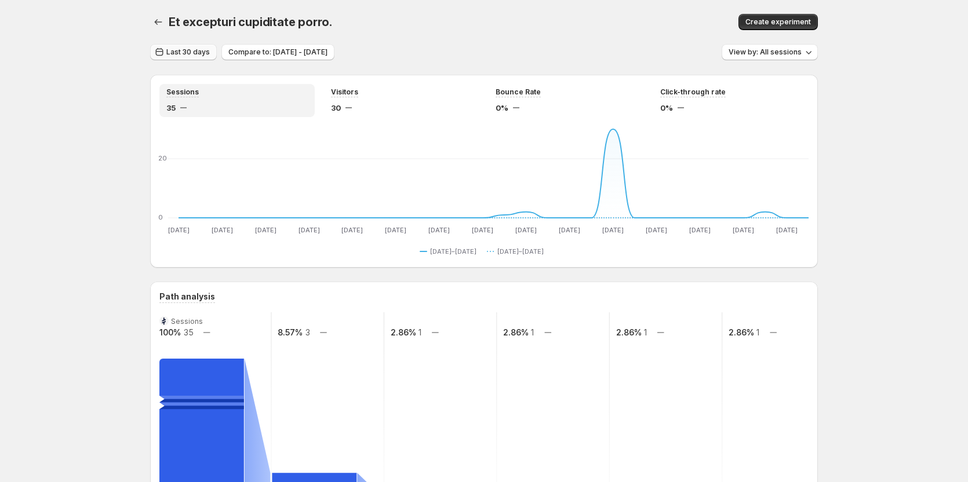
click at [198, 49] on span "Last 30 days" at bounding box center [187, 52] width 43 height 9
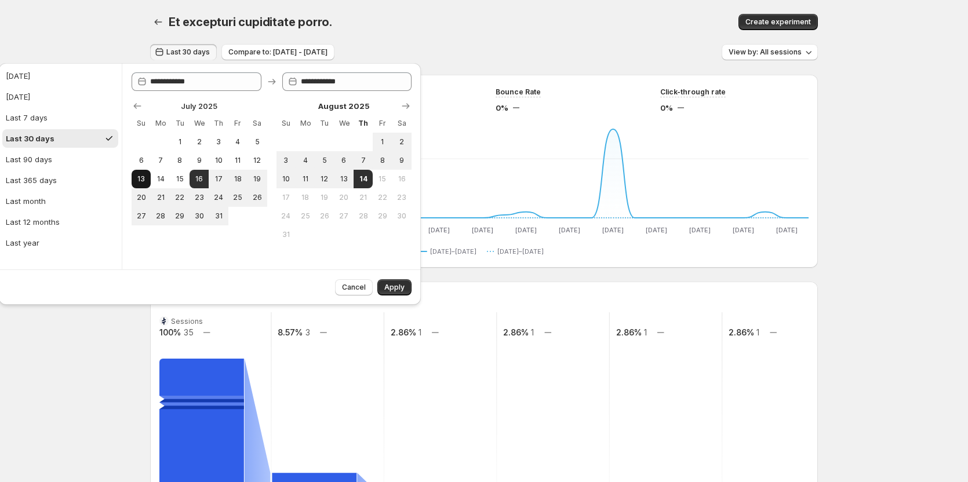
click at [141, 180] on span "13" at bounding box center [141, 178] width 10 height 9
type input "**********"
click at [313, 179] on button "11" at bounding box center [305, 179] width 19 height 19
type input "**********"
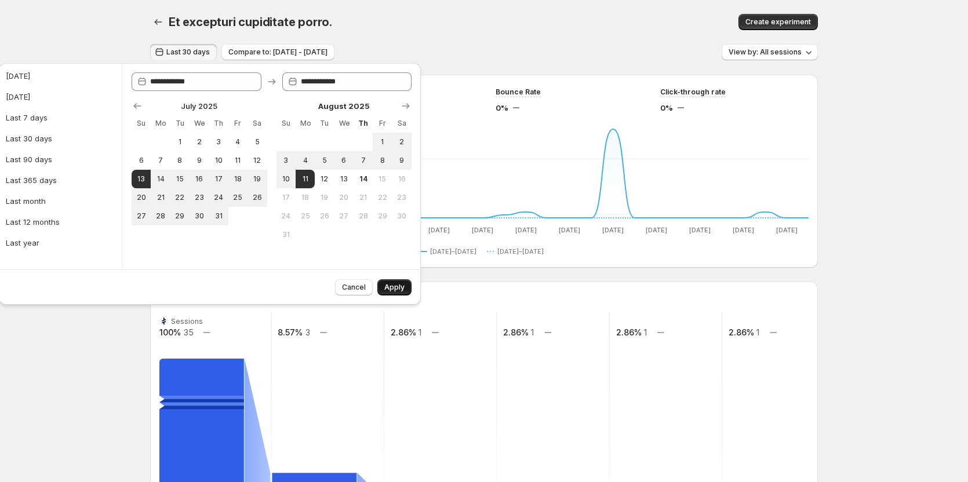
click at [404, 290] on button "Apply" at bounding box center [394, 287] width 34 height 16
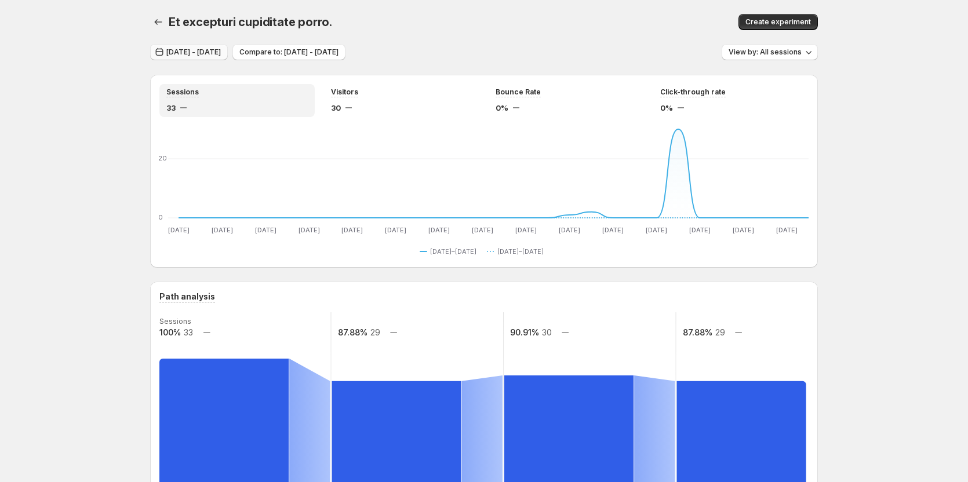
click at [221, 50] on span "Jul 13, 2025 - Aug 11, 2025" at bounding box center [193, 52] width 54 height 9
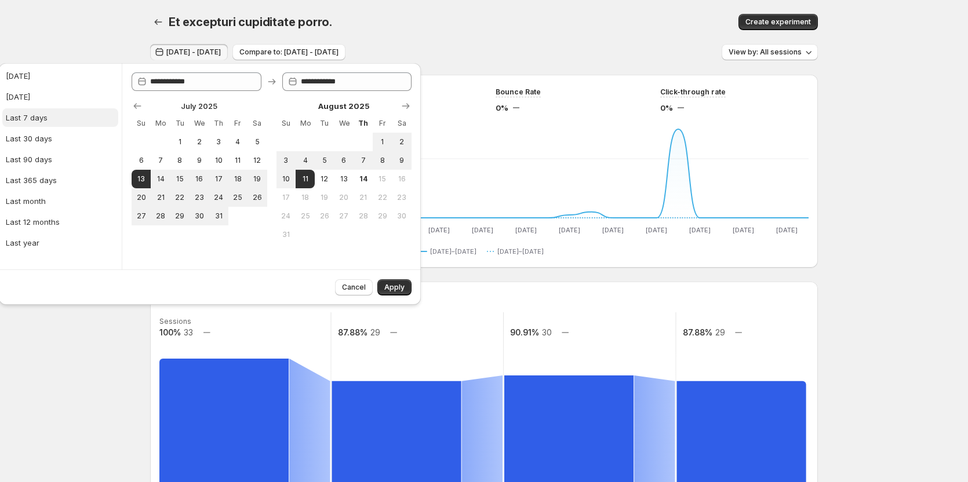
click at [59, 117] on button "Last 7 days" at bounding box center [60, 117] width 116 height 19
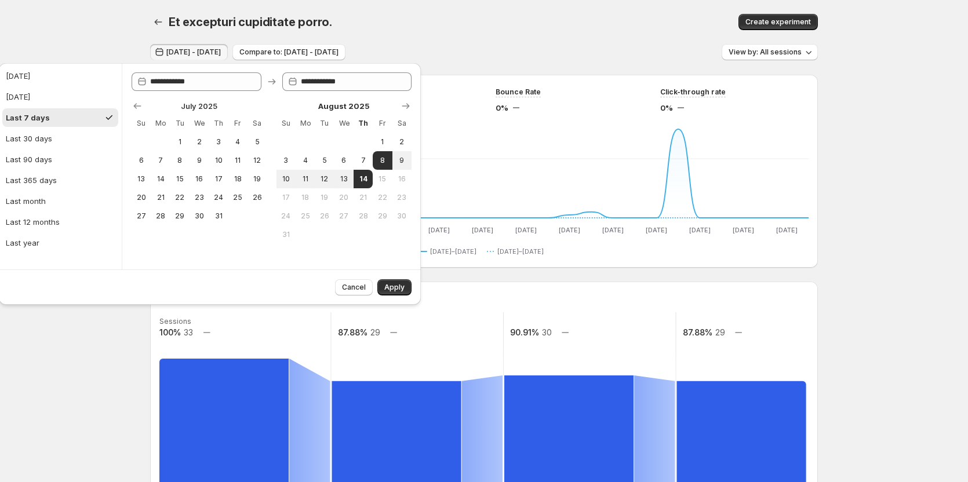
type input "**********"
click at [406, 286] on button "Apply" at bounding box center [394, 287] width 34 height 16
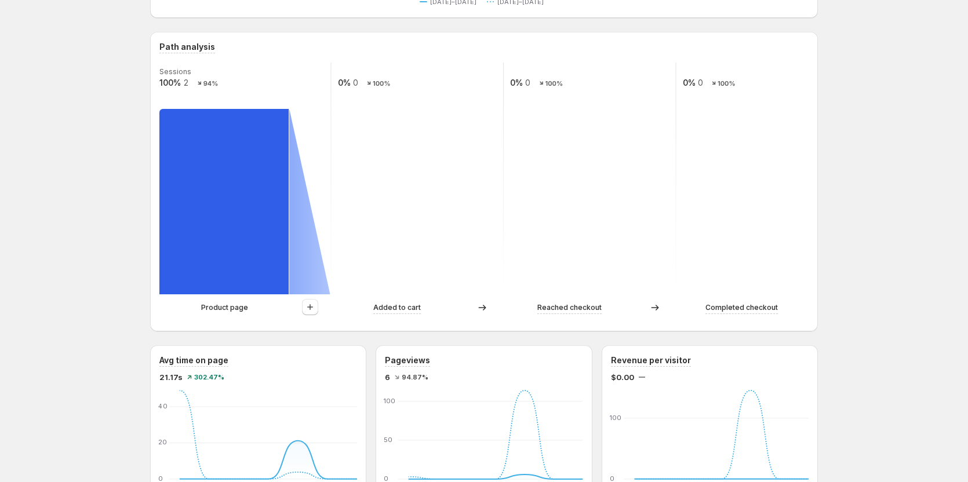
scroll to position [290, 0]
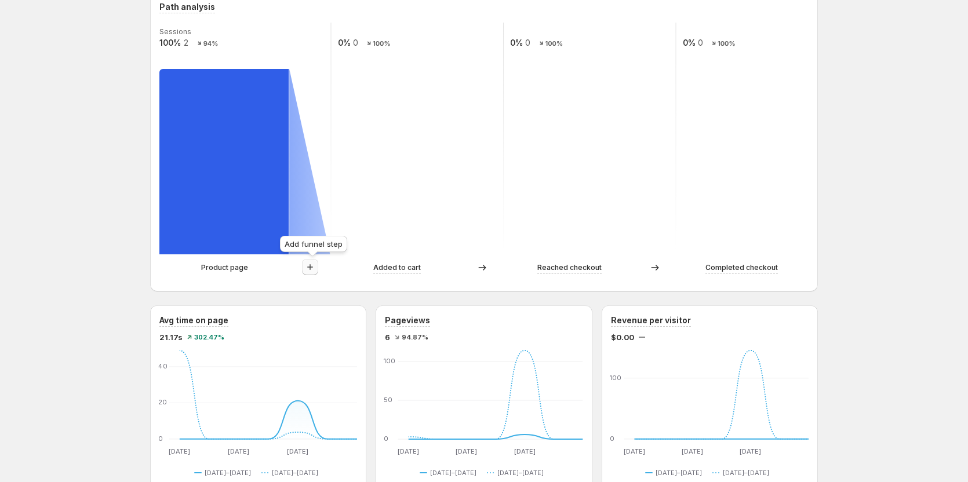
click at [316, 263] on icon "button" at bounding box center [310, 267] width 12 height 12
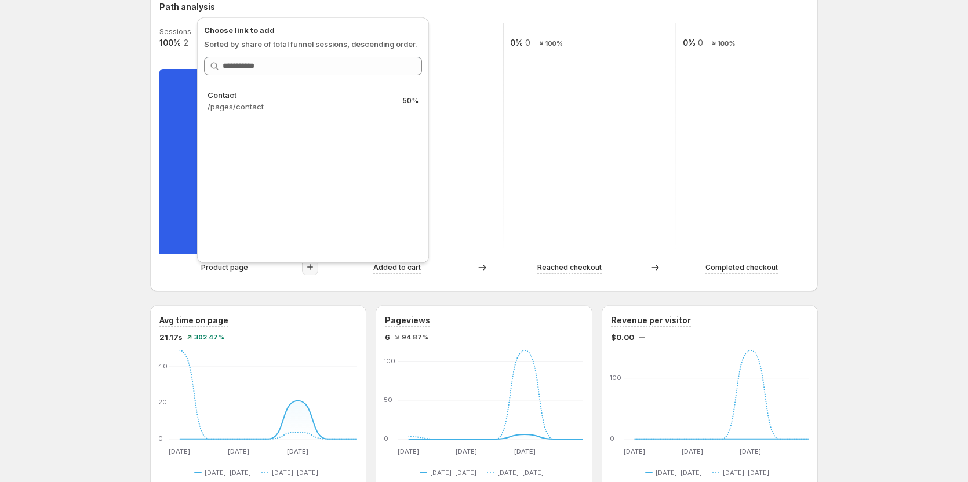
click at [104, 162] on div "Et excepturi cupiditate porro.. This page is ready Et excepturi cupiditate porr…" at bounding box center [484, 418] width 968 height 1416
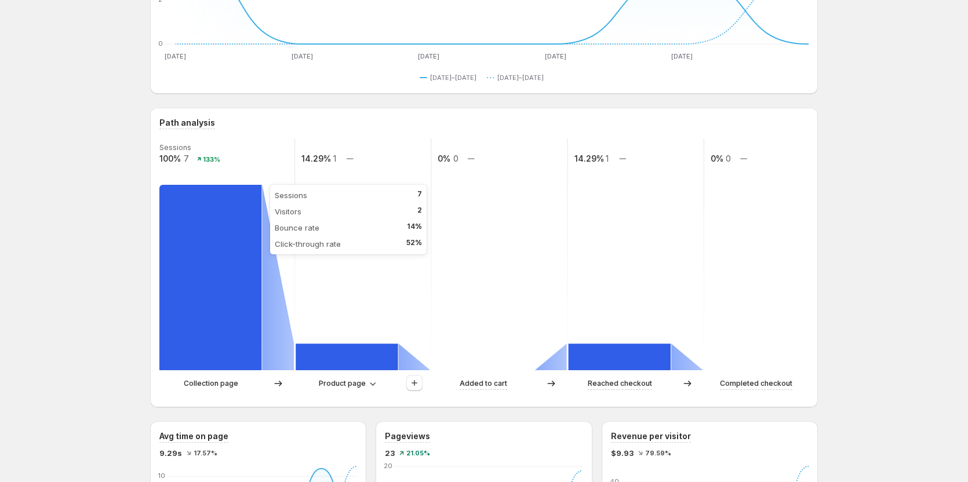
scroll to position [232, 0]
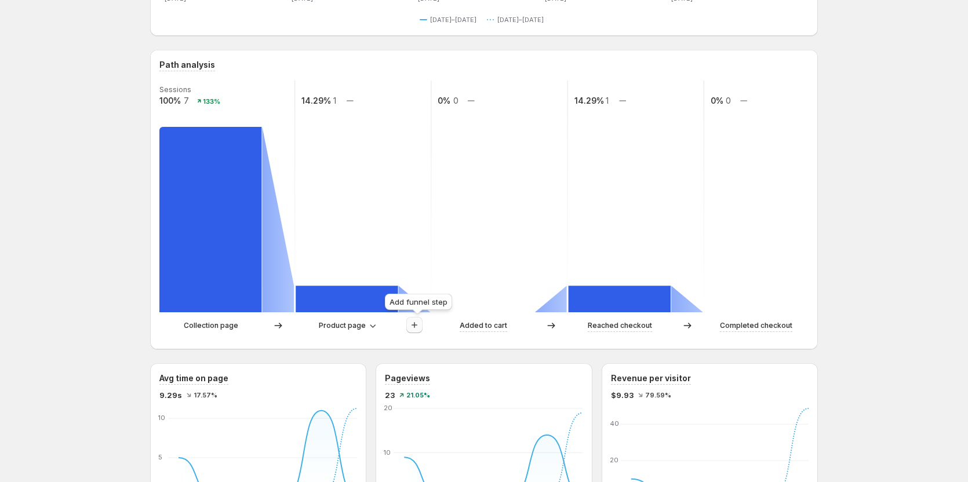
click at [414, 324] on icon "button" at bounding box center [415, 325] width 12 height 12
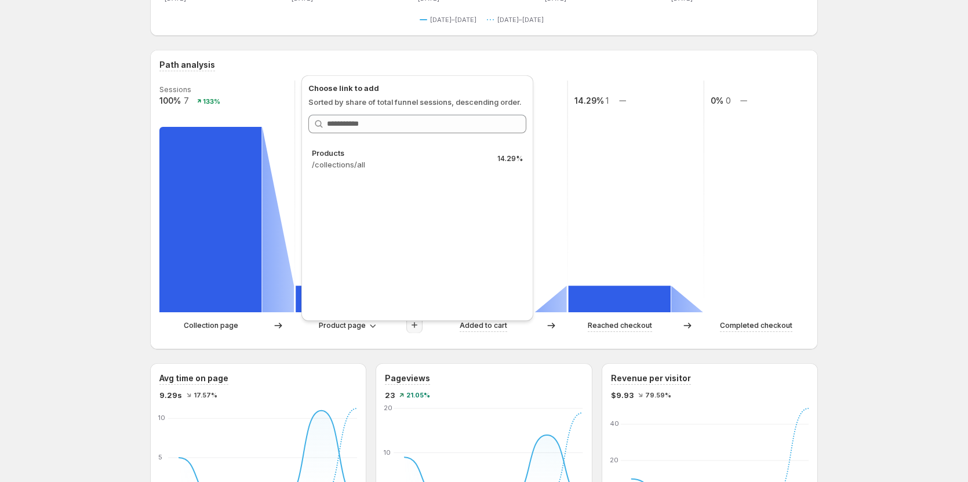
click at [88, 258] on div "Products. This page is ready Products Create experiment Aug 01, 2025 - Aug 06, …" at bounding box center [484, 476] width 968 height 1416
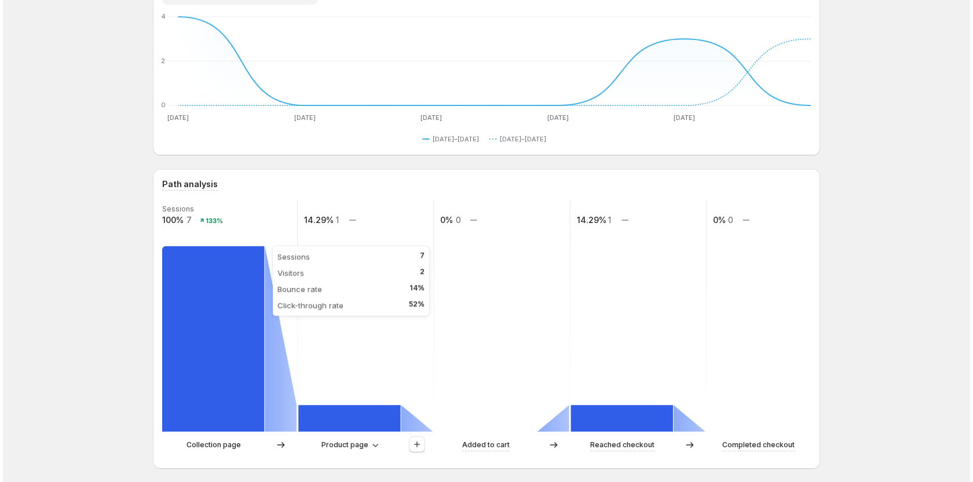
scroll to position [0, 0]
